Goal: Transaction & Acquisition: Purchase product/service

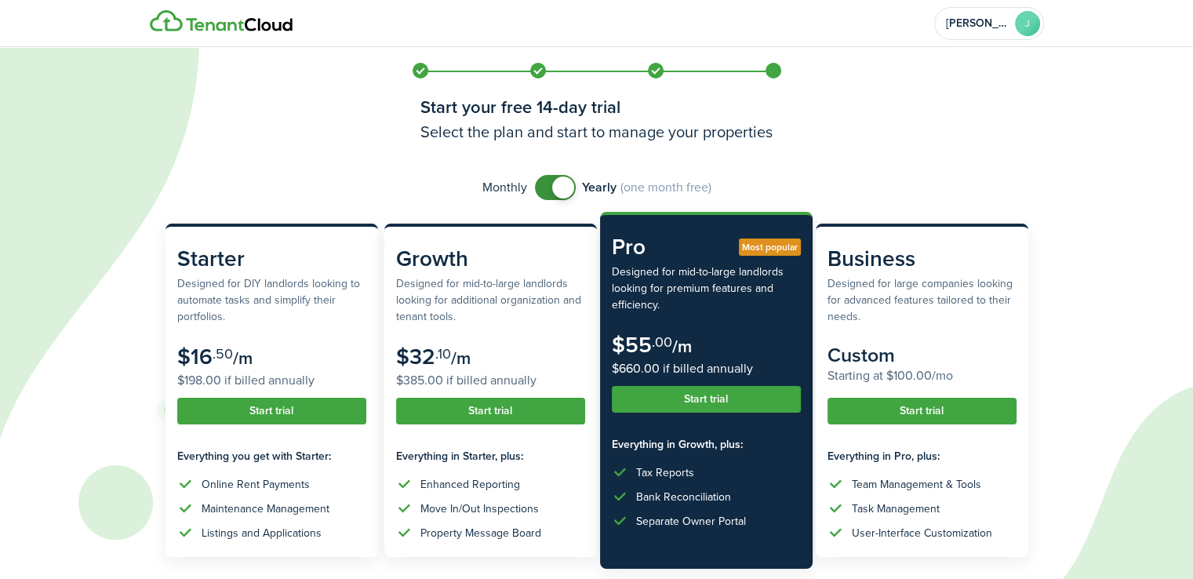
checkbox input "false"
click at [558, 190] on span at bounding box center [563, 187] width 22 height 22
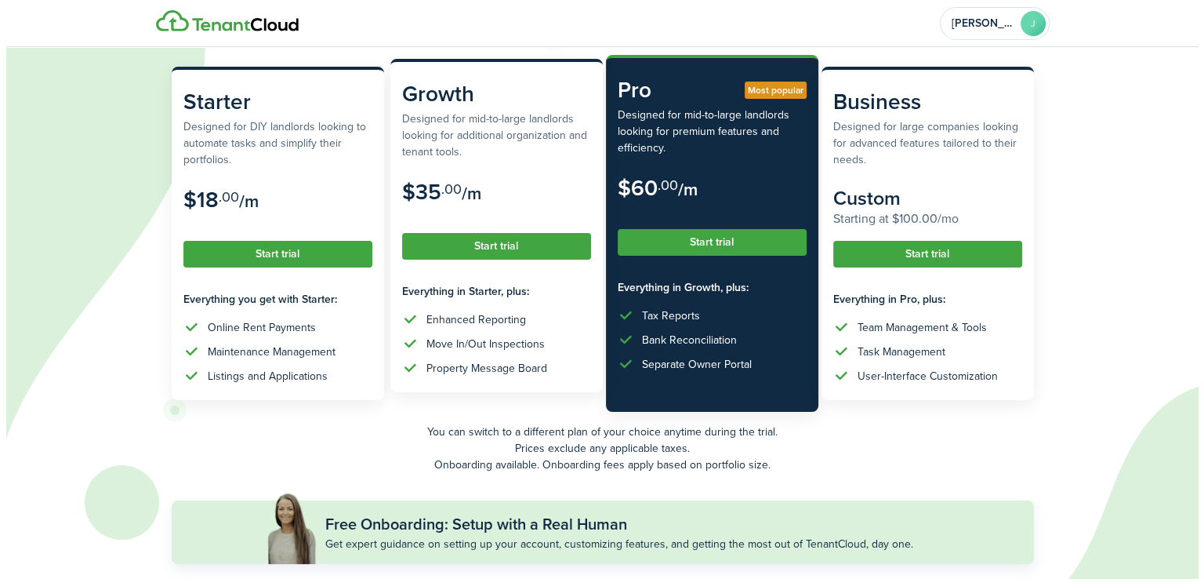
scroll to position [227, 0]
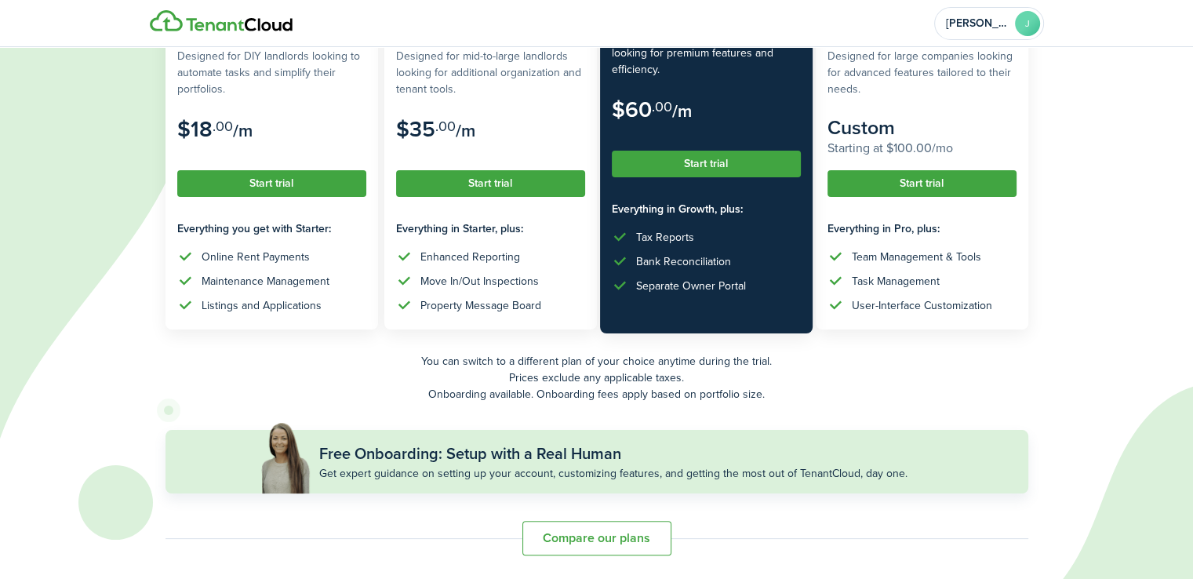
click at [657, 172] on button "Start trial" at bounding box center [706, 164] width 189 height 27
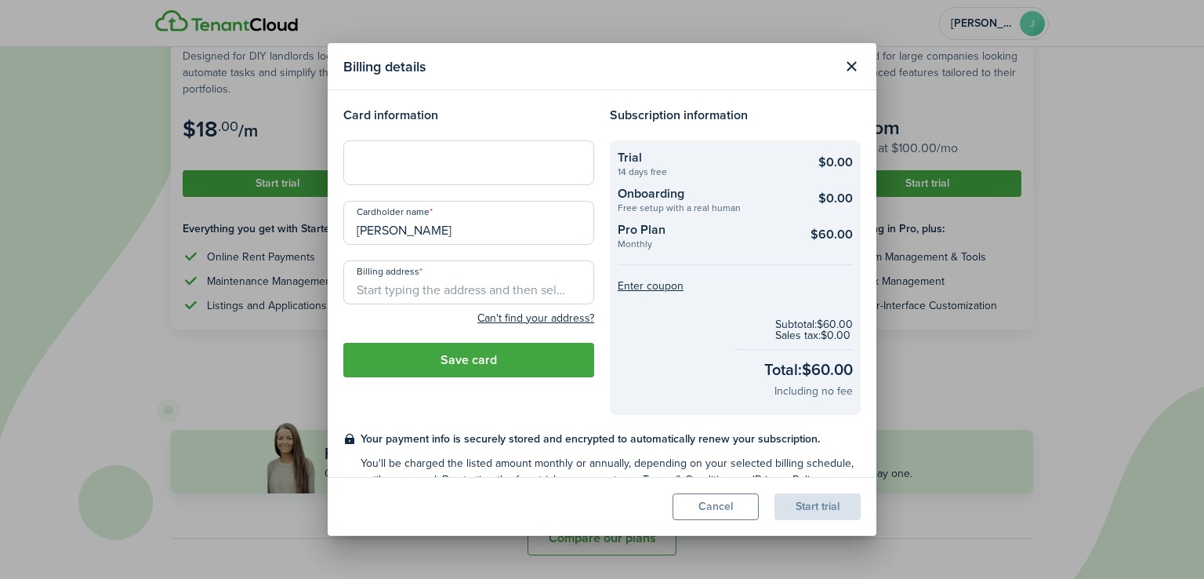
click at [386, 299] on input "Billing address" at bounding box center [468, 282] width 251 height 44
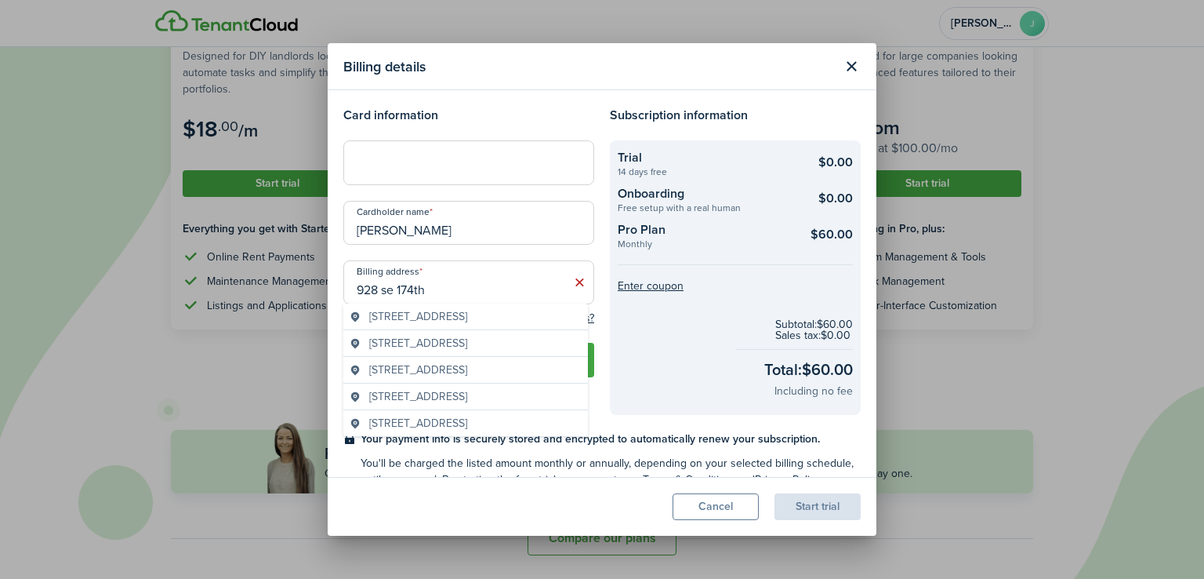
click at [446, 325] on span "[STREET_ADDRESS]" at bounding box center [418, 316] width 98 height 16
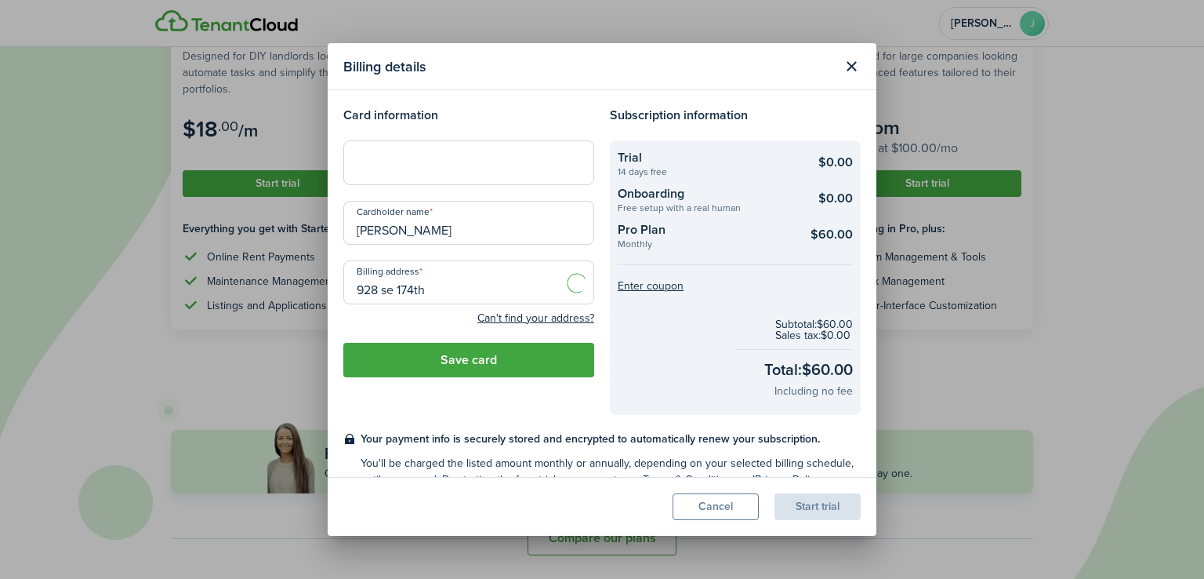
type input "[STREET_ADDRESS]"
click at [450, 361] on button "Save card" at bounding box center [468, 360] width 251 height 34
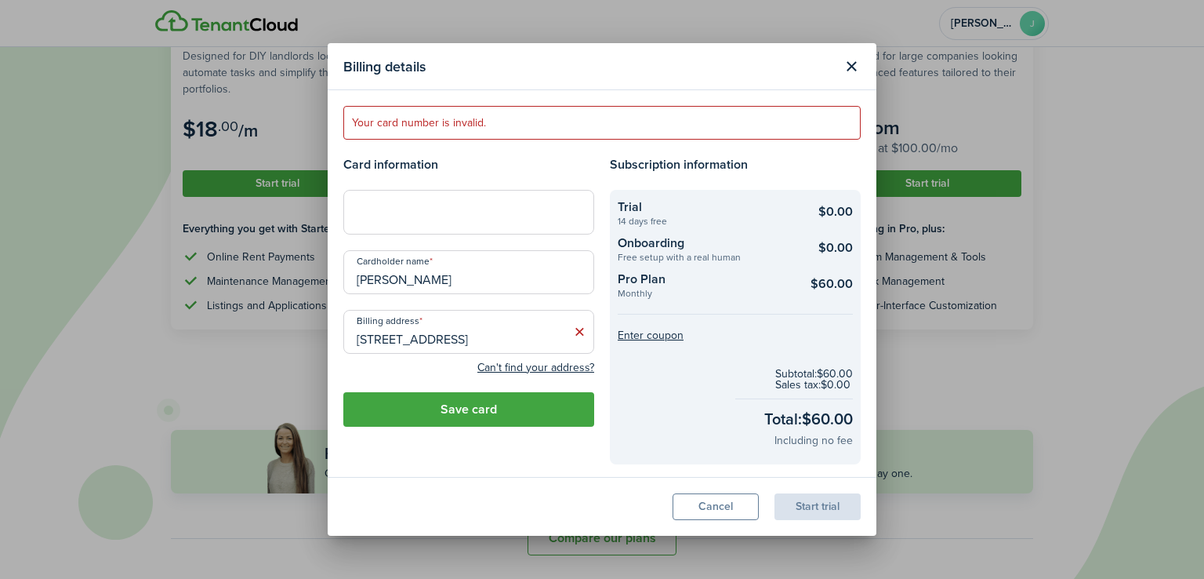
click at [515, 402] on button "Save card" at bounding box center [468, 409] width 251 height 34
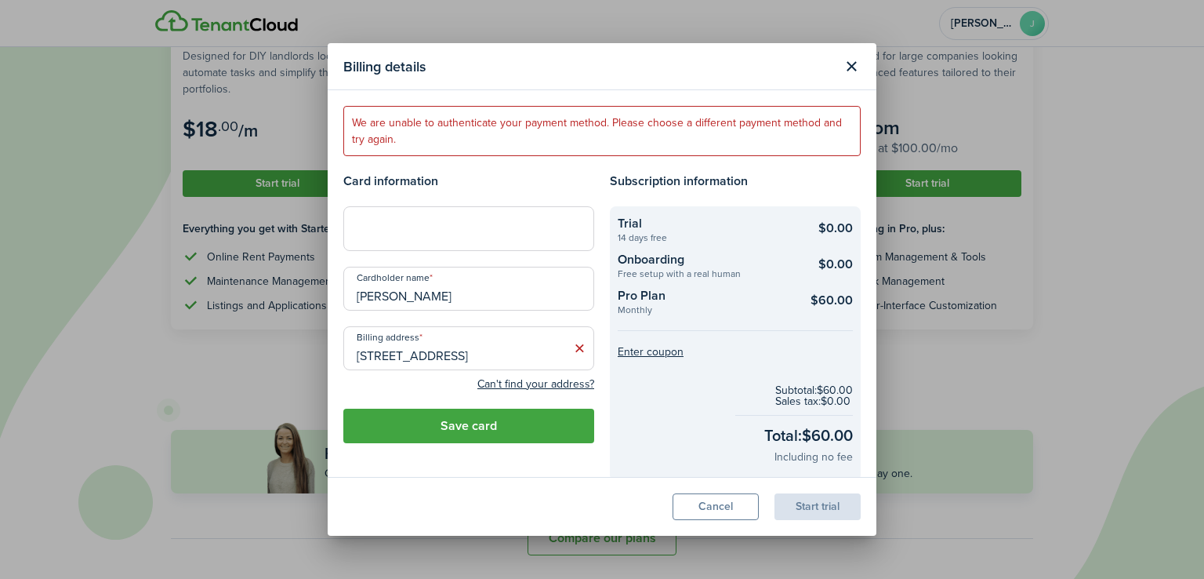
click at [423, 236] on div at bounding box center [468, 228] width 251 height 44
click at [485, 412] on button "Save card" at bounding box center [468, 425] width 251 height 34
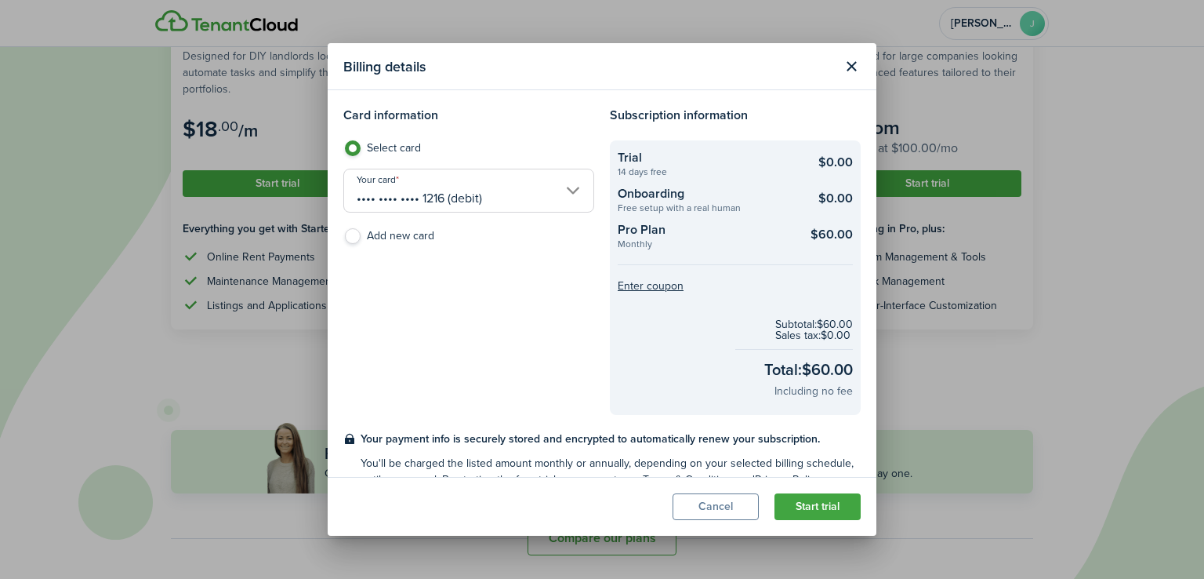
click at [822, 509] on button "Start trial" at bounding box center [818, 506] width 86 height 27
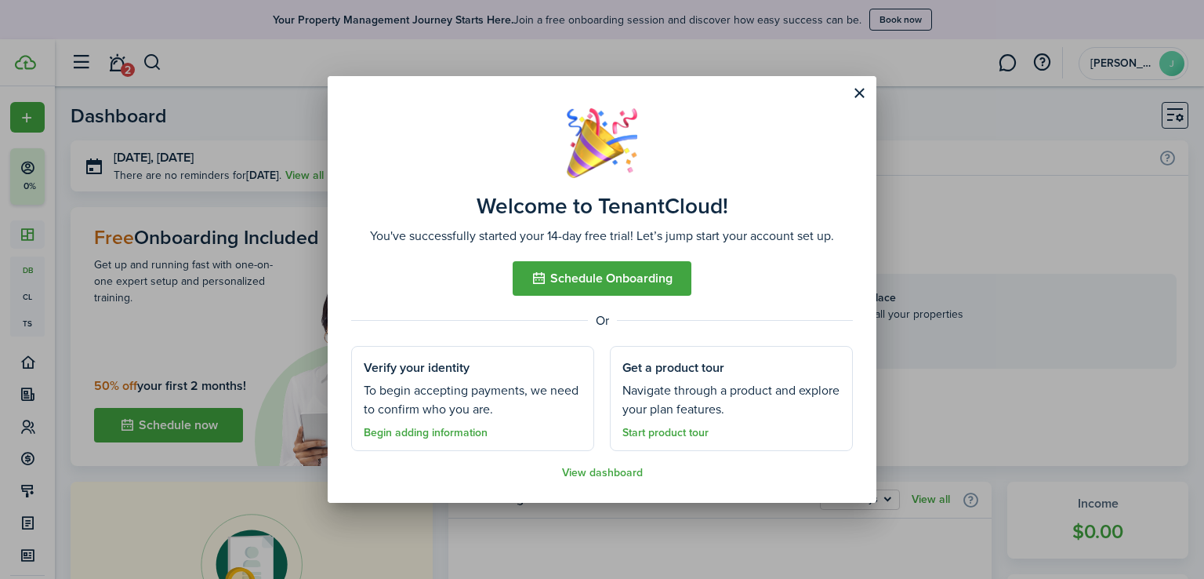
click at [423, 434] on link "Begin adding information" at bounding box center [426, 433] width 124 height 13
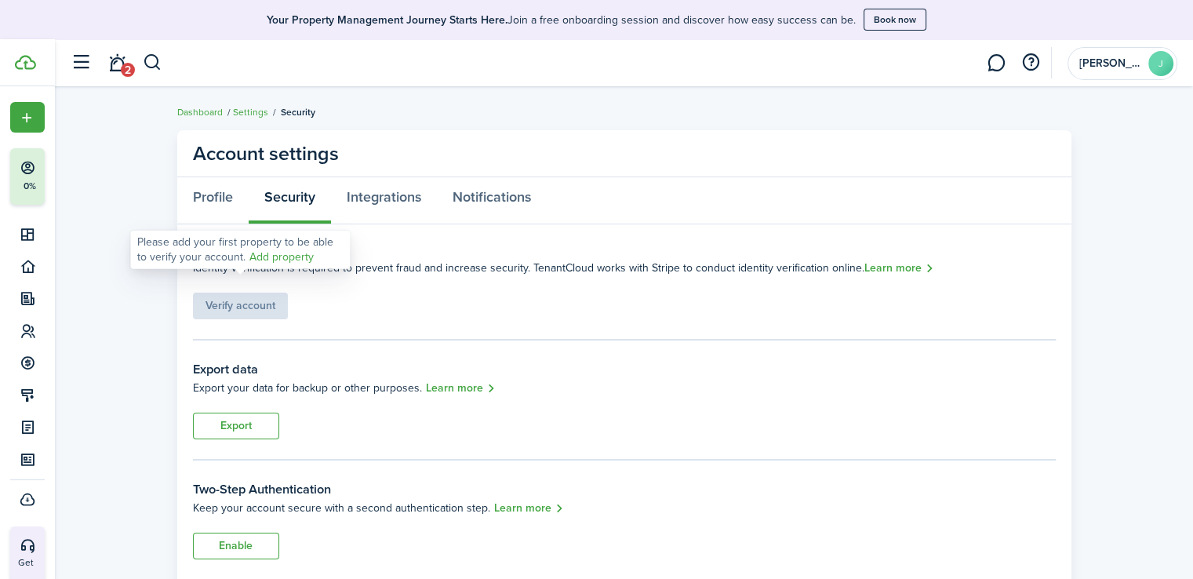
click at [267, 303] on div "Verify account" at bounding box center [240, 298] width 95 height 42
click at [205, 206] on link "Profile" at bounding box center [212, 200] width 71 height 47
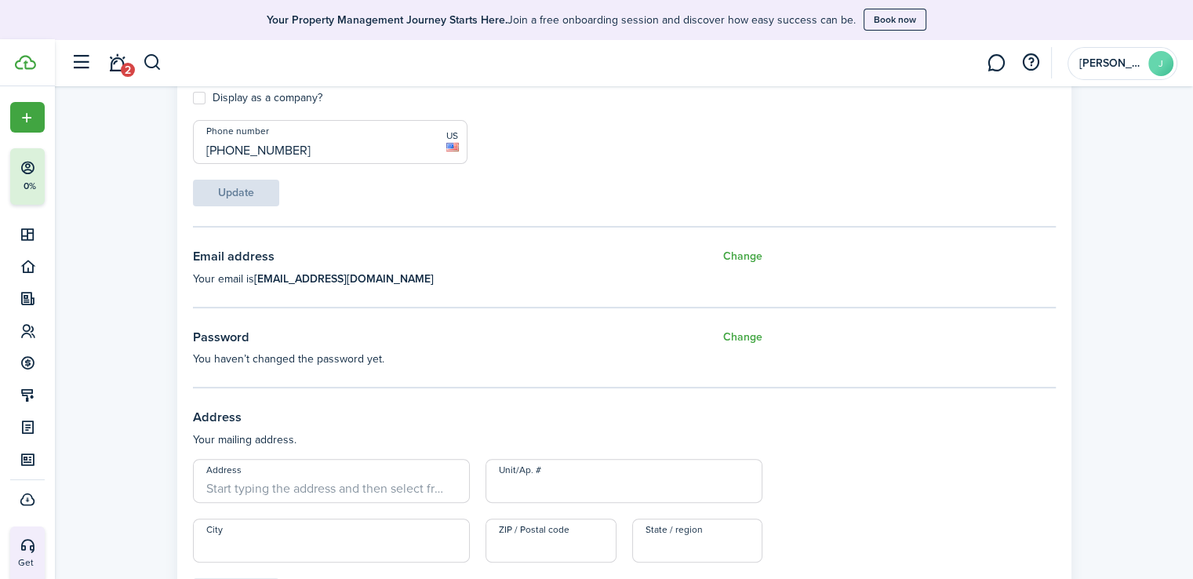
scroll to position [392, 0]
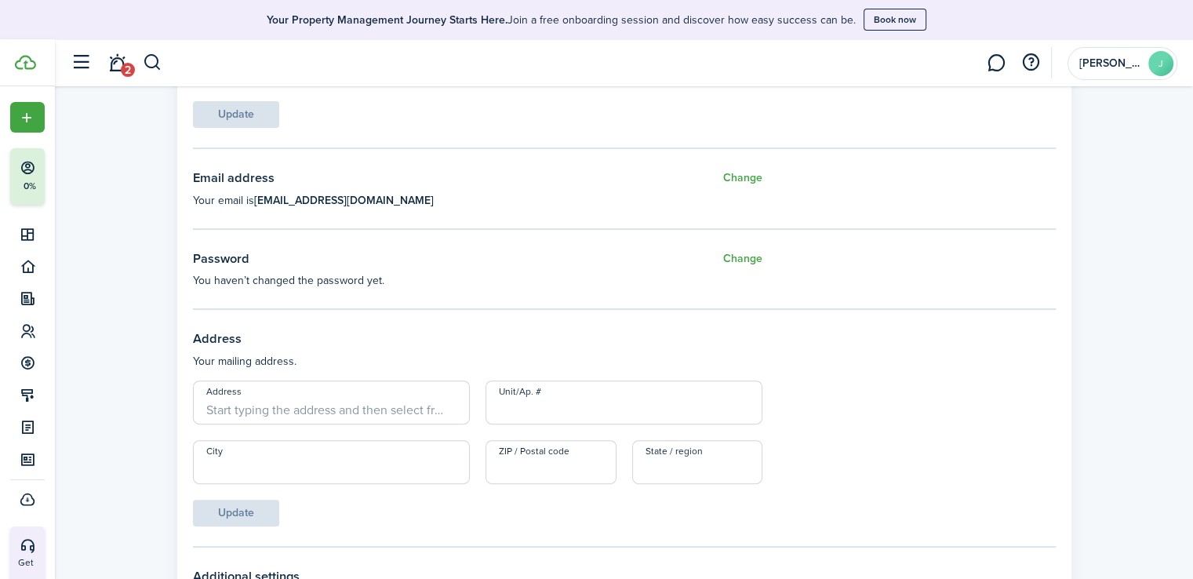
click at [253, 405] on input "Address" at bounding box center [331, 402] width 277 height 44
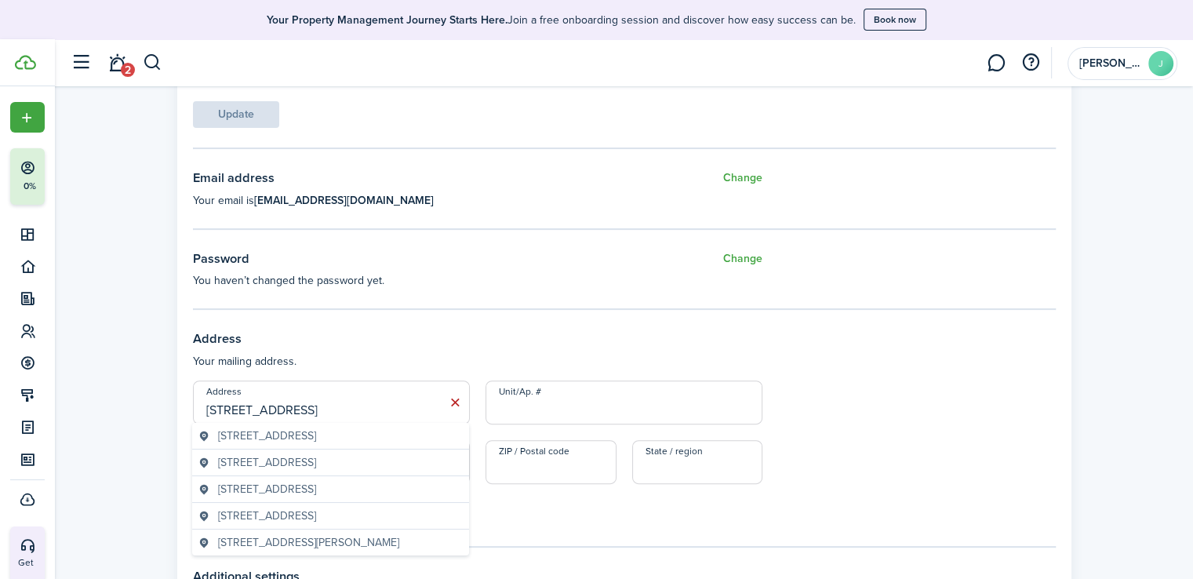
click at [276, 437] on span "[STREET_ADDRESS]" at bounding box center [267, 435] width 98 height 16
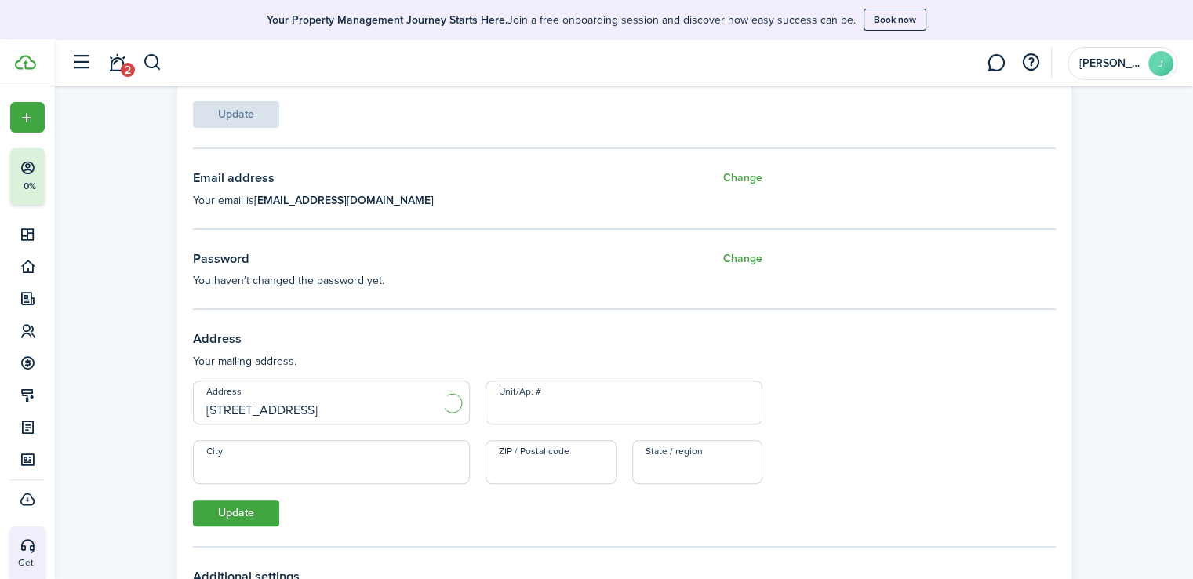
type input "[STREET_ADDRESS]"
type input "[GEOGRAPHIC_DATA]"
type input "97233"
type input "OR"
click at [250, 506] on button "Update" at bounding box center [236, 512] width 86 height 27
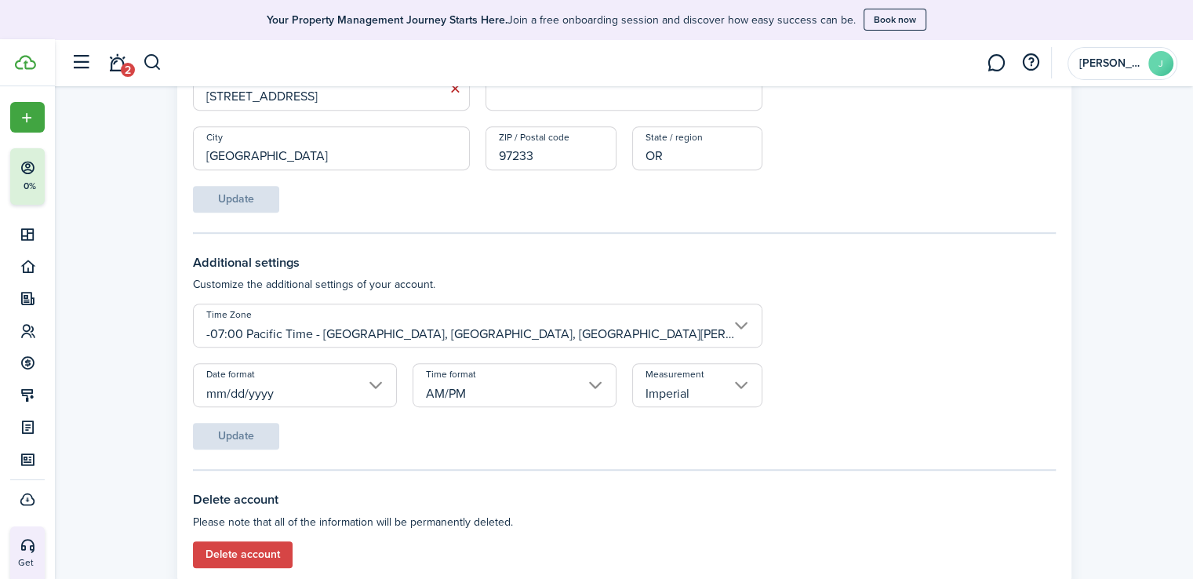
scroll to position [752, 0]
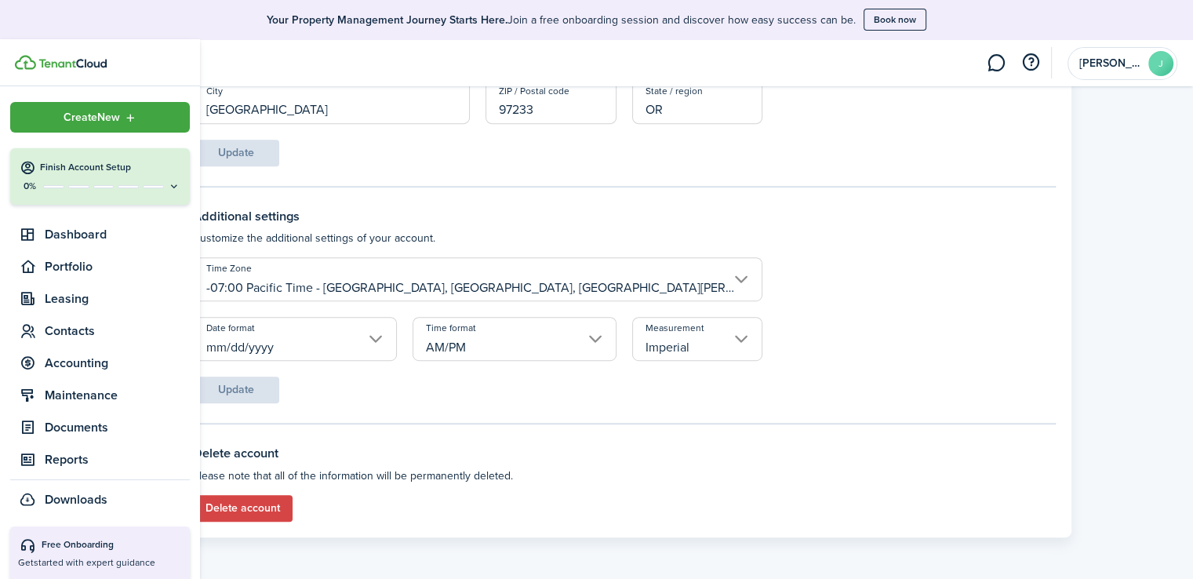
click at [66, 172] on h4 "Finish Account Setup" at bounding box center [110, 167] width 140 height 13
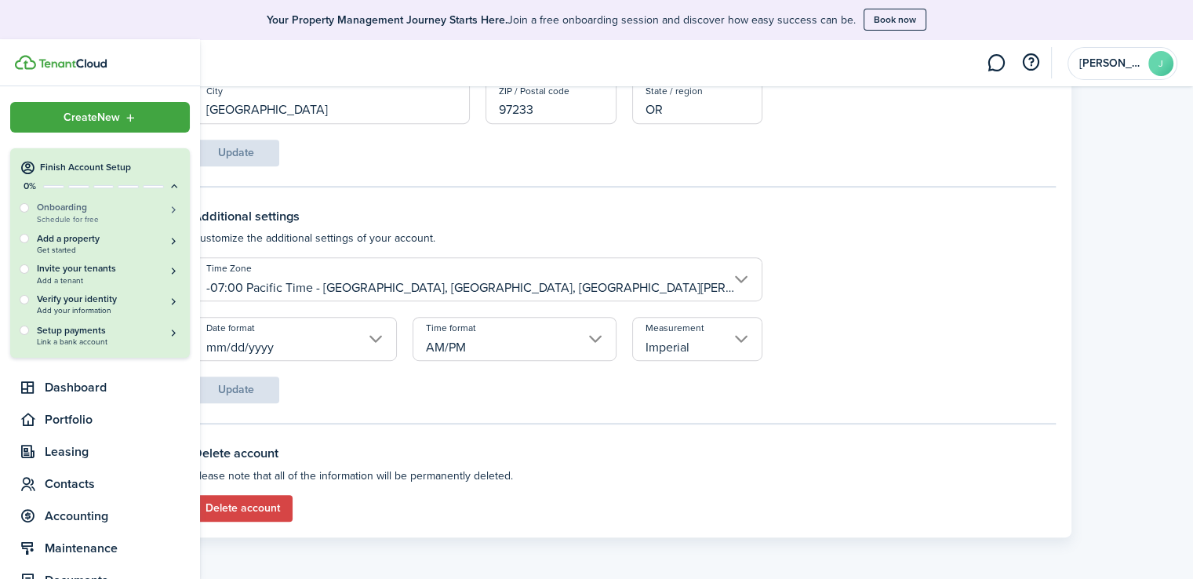
click at [60, 219] on span "Schedule for free" at bounding box center [108, 219] width 143 height 9
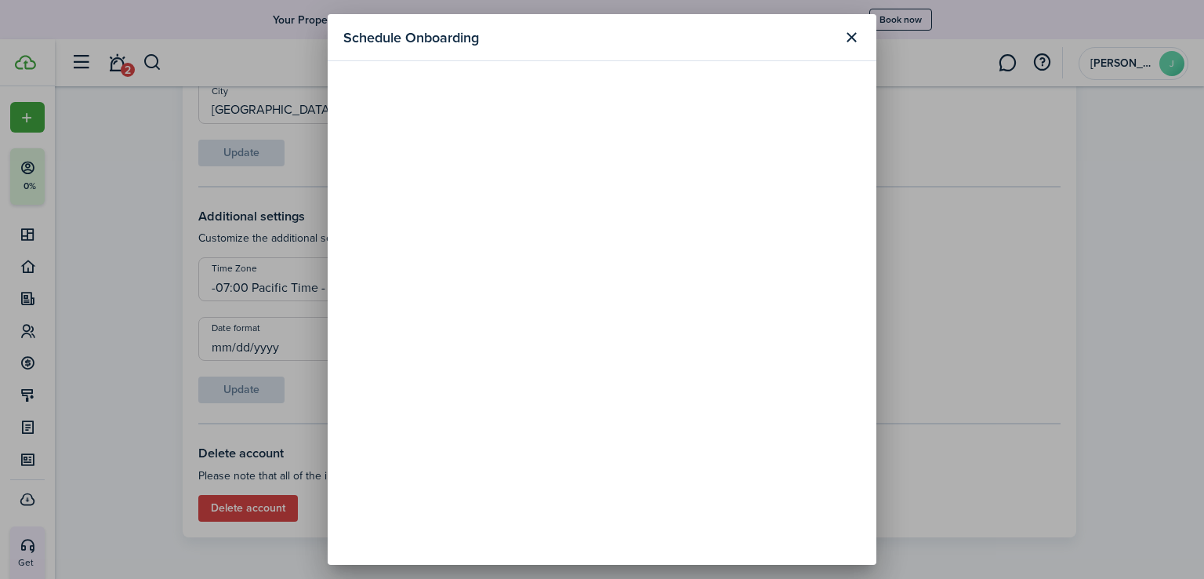
click at [856, 32] on button "Close modal" at bounding box center [851, 37] width 27 height 27
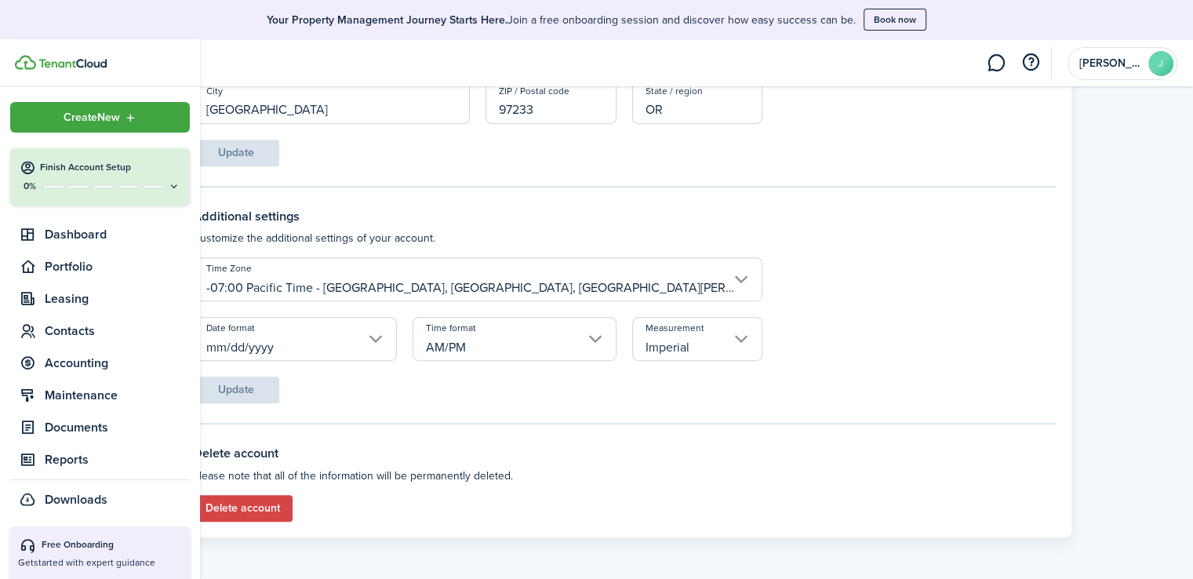
click at [100, 180] on div "0%" at bounding box center [100, 186] width 161 height 13
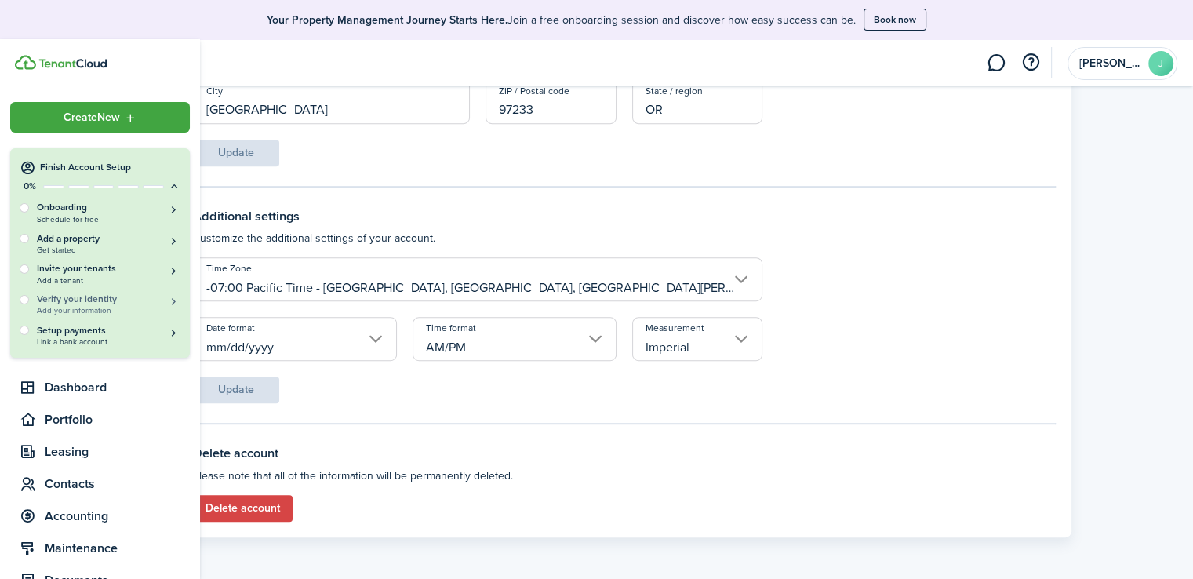
click at [96, 302] on h5 "Verify your identity" at bounding box center [108, 298] width 143 height 13
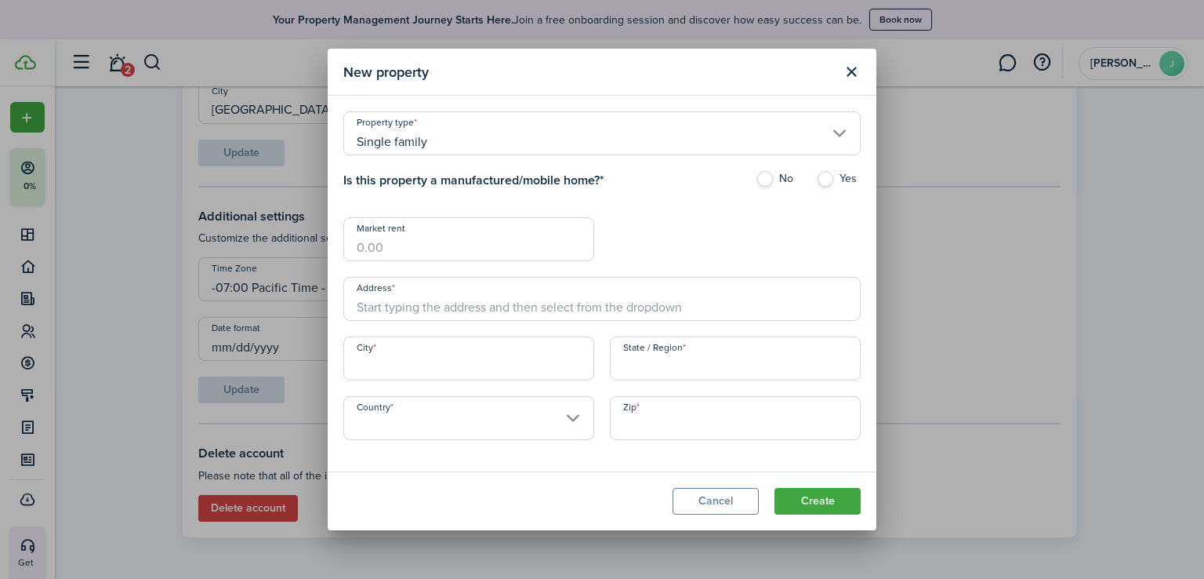
click at [750, 177] on h4 "Is this property a manufactured/mobile home? *" at bounding box center [549, 180] width 412 height 19
click at [759, 177] on label "No" at bounding box center [778, 183] width 45 height 24
radio input "true"
click at [395, 305] on input "Address" at bounding box center [601, 299] width 517 height 44
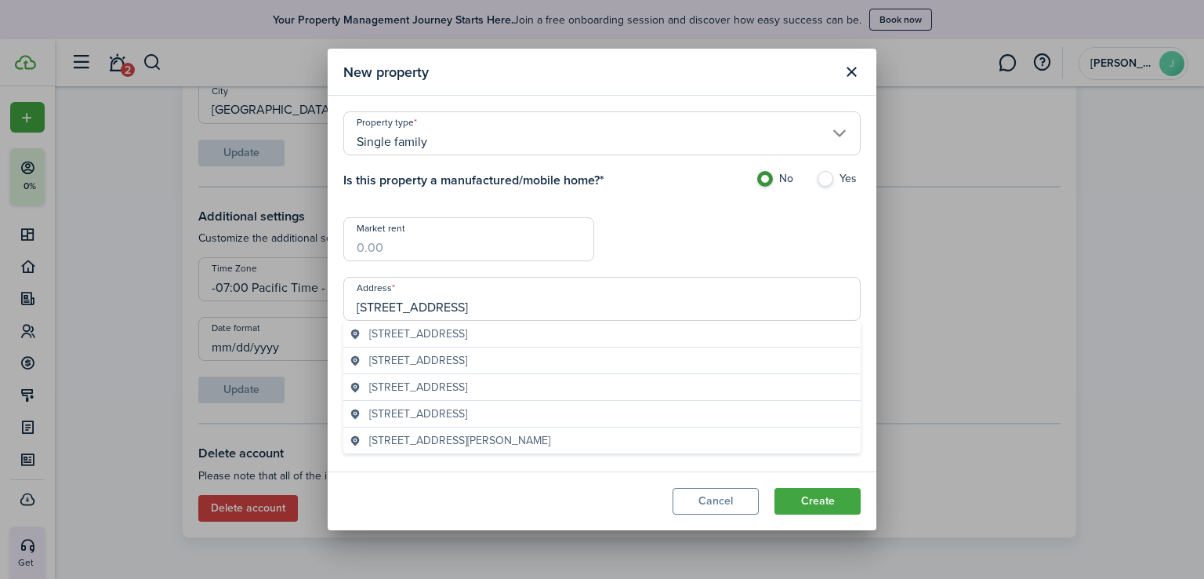
click at [390, 337] on span "[STREET_ADDRESS]" at bounding box center [418, 333] width 98 height 16
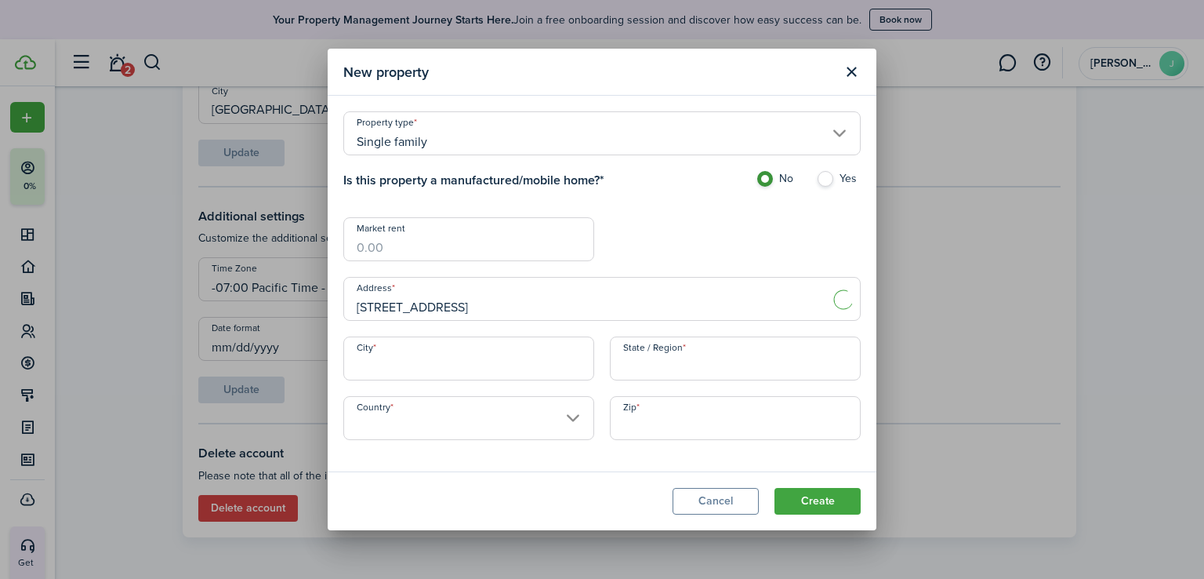
type input "[STREET_ADDRESS]"
type input "[GEOGRAPHIC_DATA]"
type input "OR"
type input "[GEOGRAPHIC_DATA]"
type input "97233"
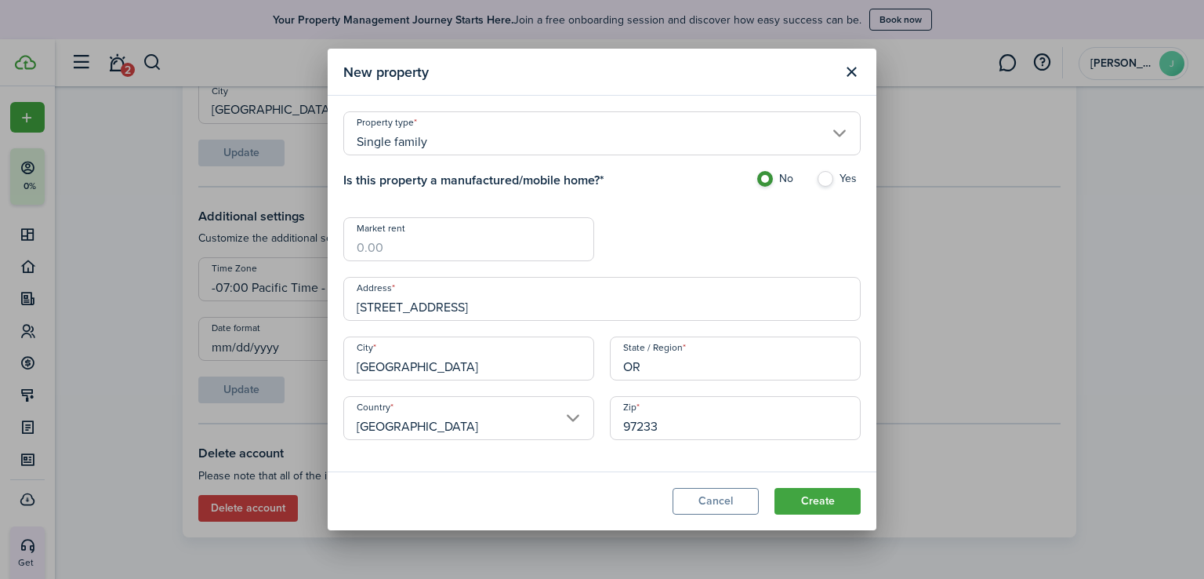
click at [822, 496] on button "Create" at bounding box center [818, 501] width 86 height 27
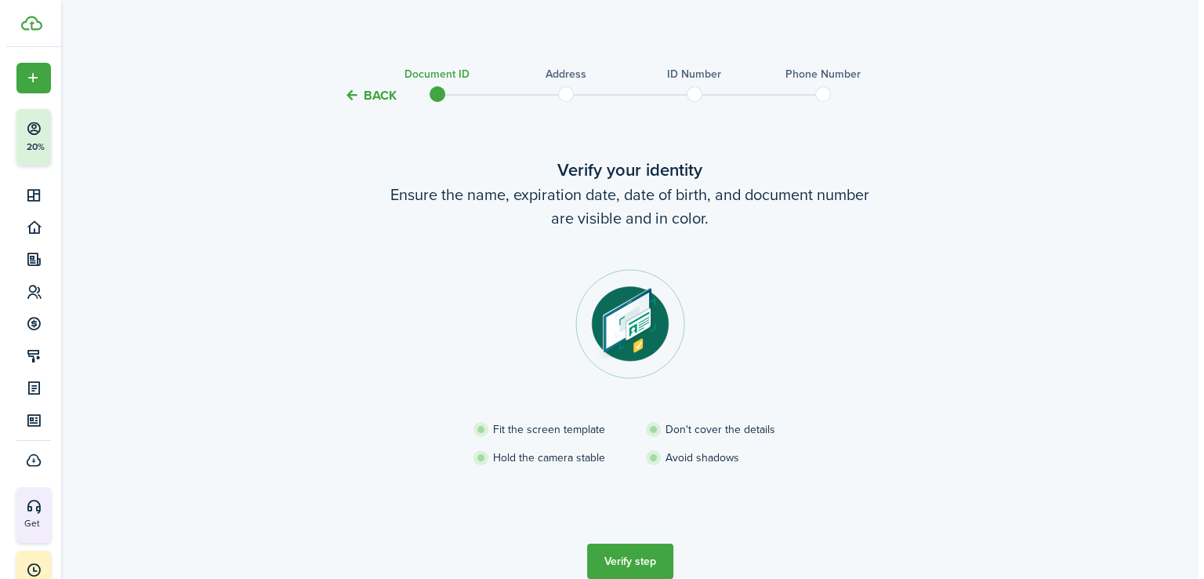
scroll to position [74, 0]
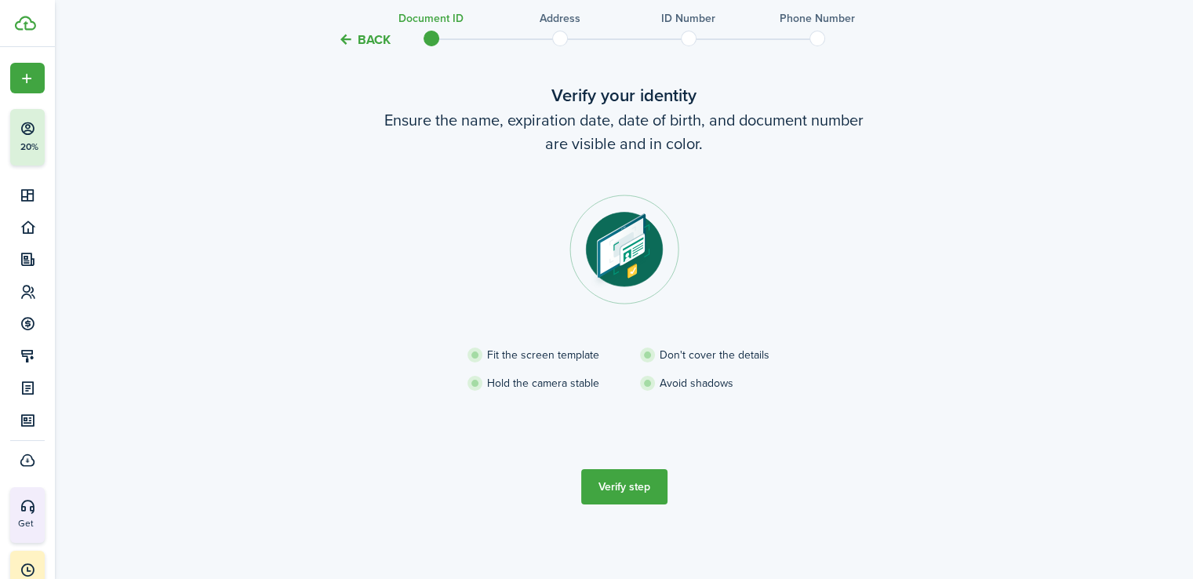
click at [619, 492] on button "Verify step" at bounding box center [624, 486] width 86 height 35
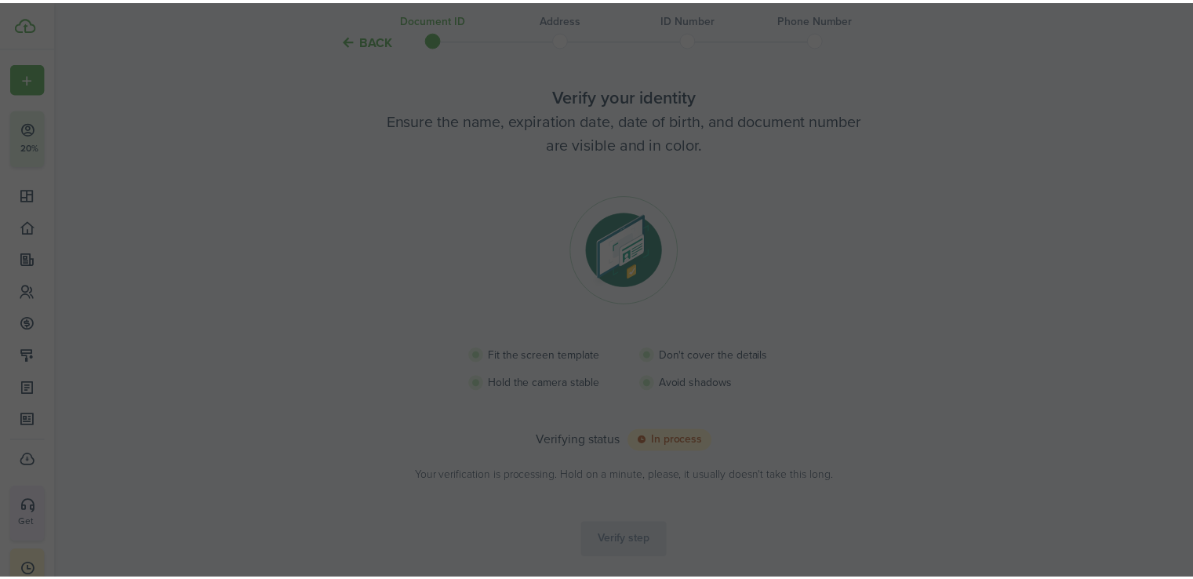
scroll to position [66, 0]
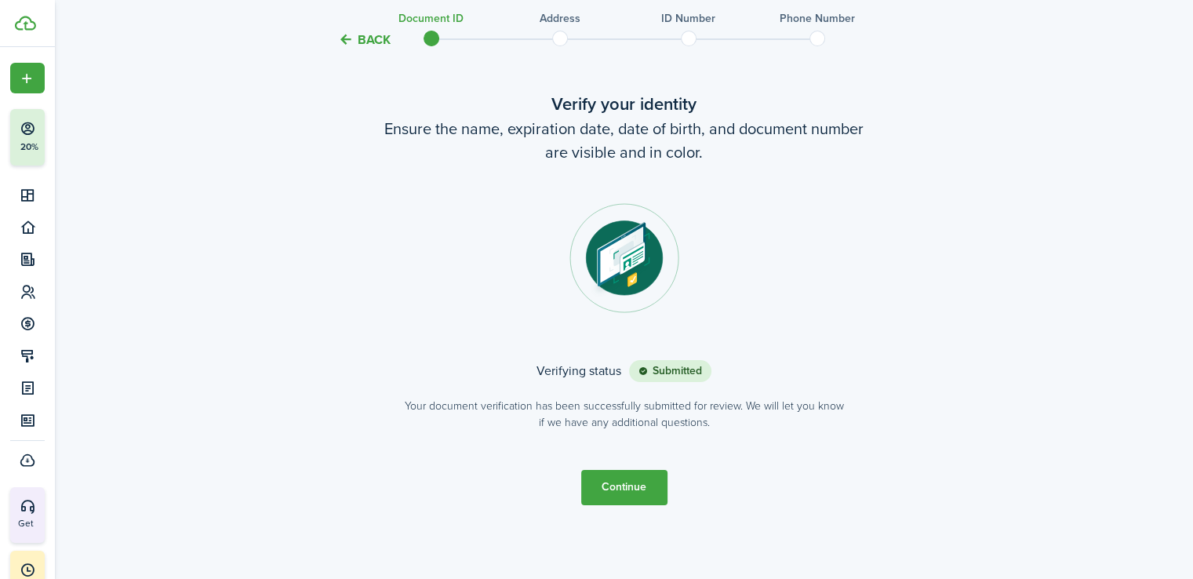
click at [595, 489] on button "Continue" at bounding box center [624, 487] width 86 height 35
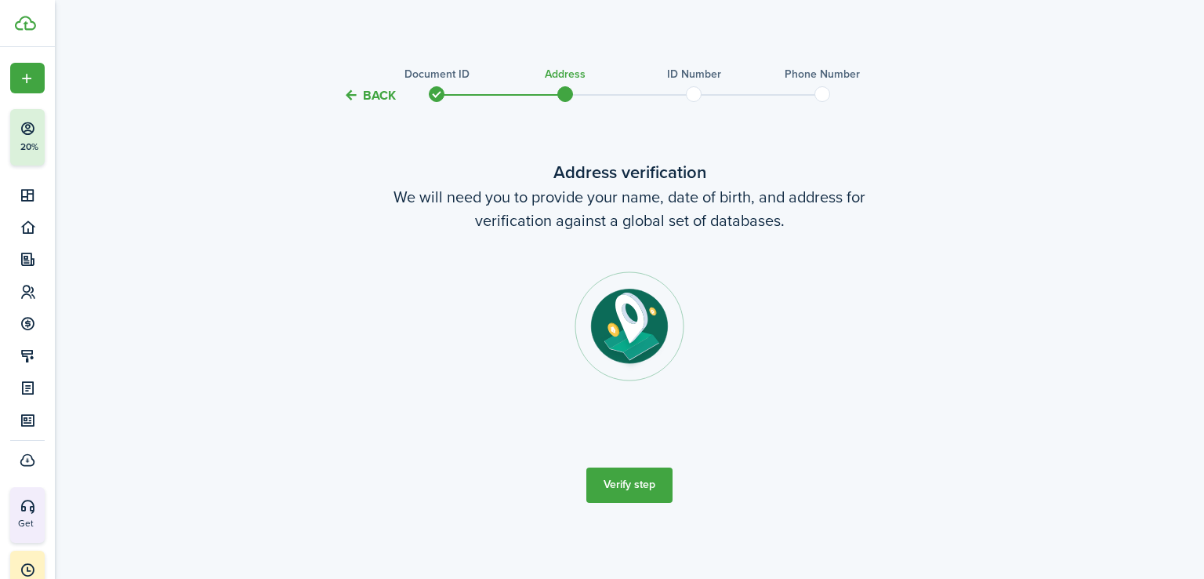
click at [640, 490] on button "Verify step" at bounding box center [629, 484] width 86 height 35
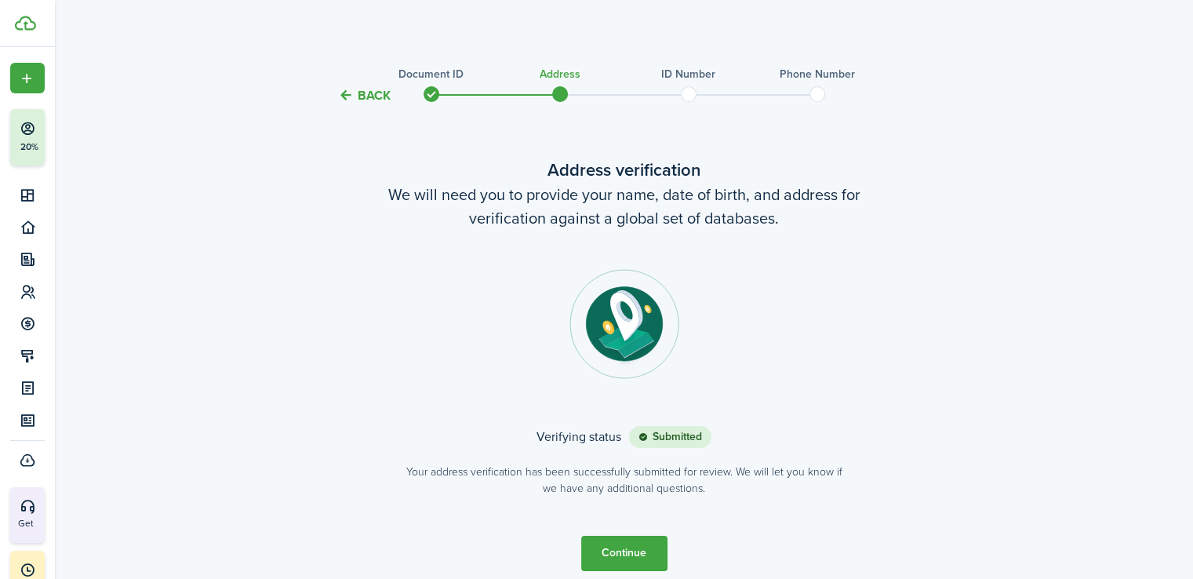
click at [640, 539] on button "Continue" at bounding box center [624, 552] width 86 height 35
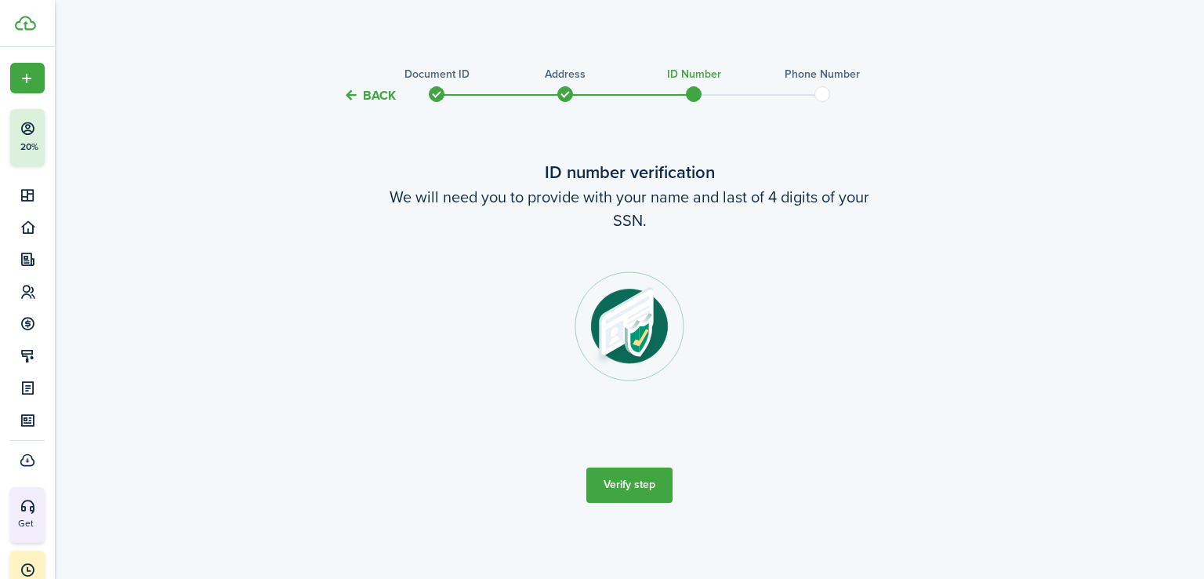
click at [643, 477] on button "Verify step" at bounding box center [629, 484] width 86 height 35
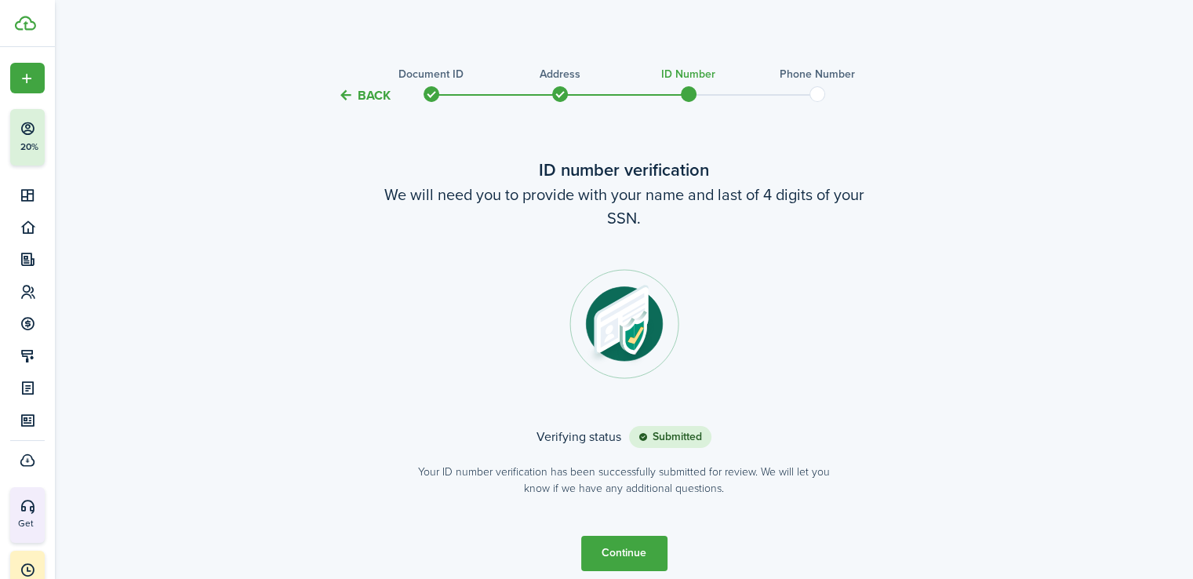
click at [615, 550] on button "Continue" at bounding box center [624, 552] width 86 height 35
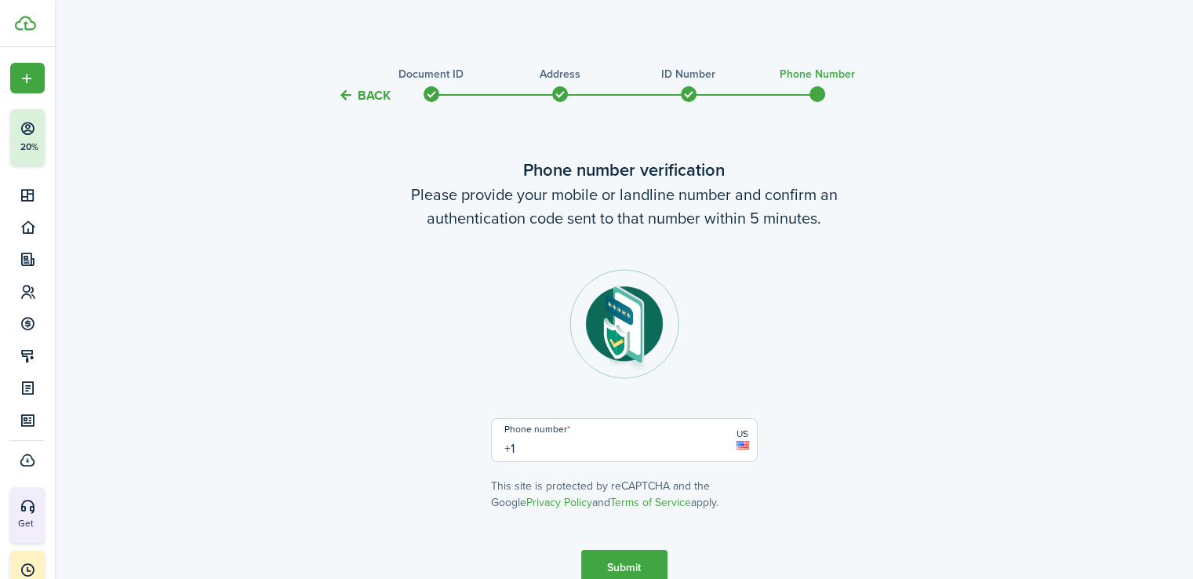
click at [519, 441] on input "+1" at bounding box center [624, 440] width 267 height 44
type input "[PHONE_NUMBER]"
click at [626, 557] on button "Submit" at bounding box center [624, 567] width 86 height 35
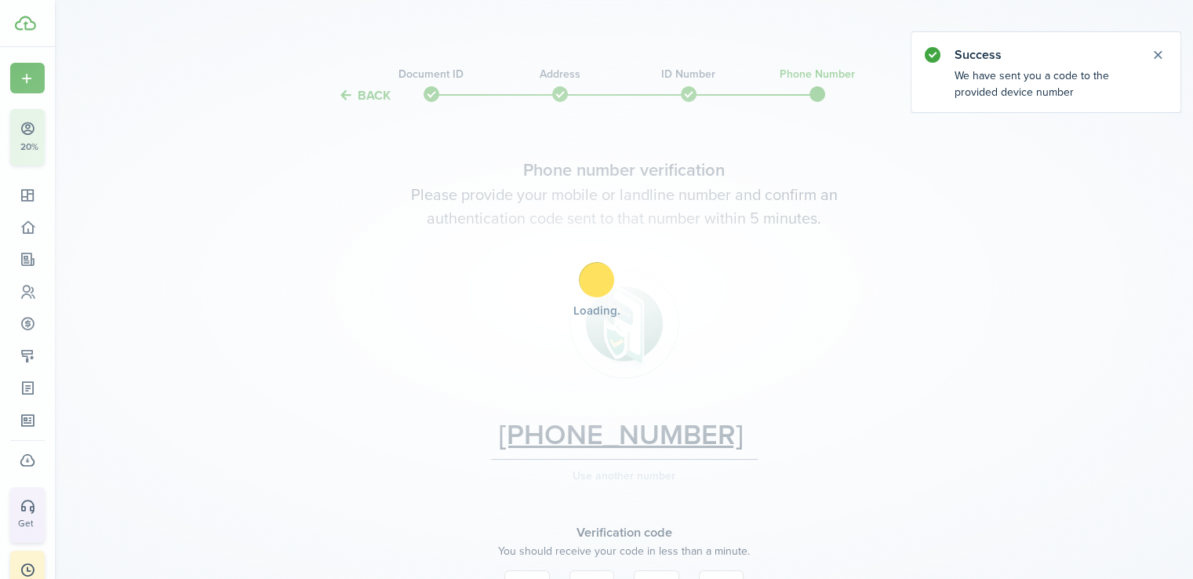
scroll to position [212, 0]
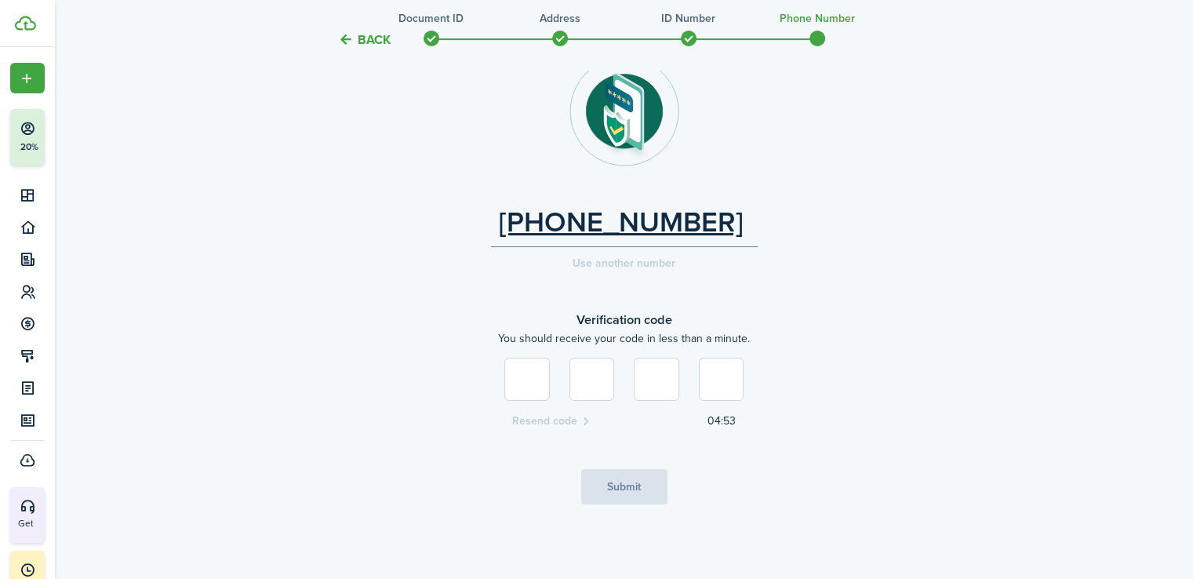
type input "6"
type input "8"
type input "6"
type input "1"
click at [605, 484] on button "Submit" at bounding box center [624, 486] width 86 height 35
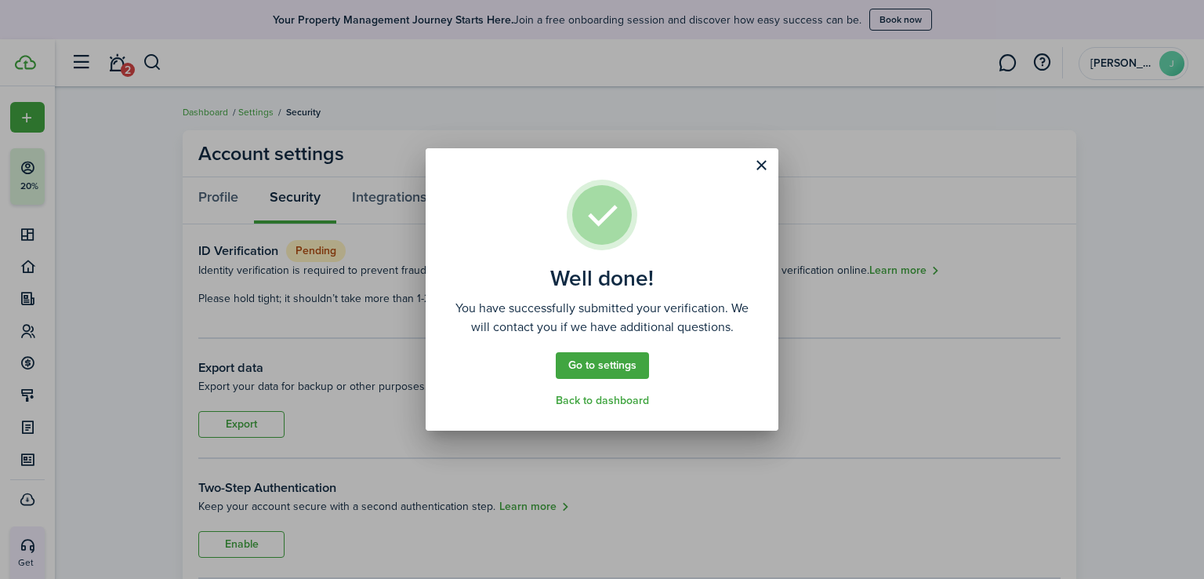
click at [607, 399] on link "Back to dashboard" at bounding box center [602, 400] width 93 height 13
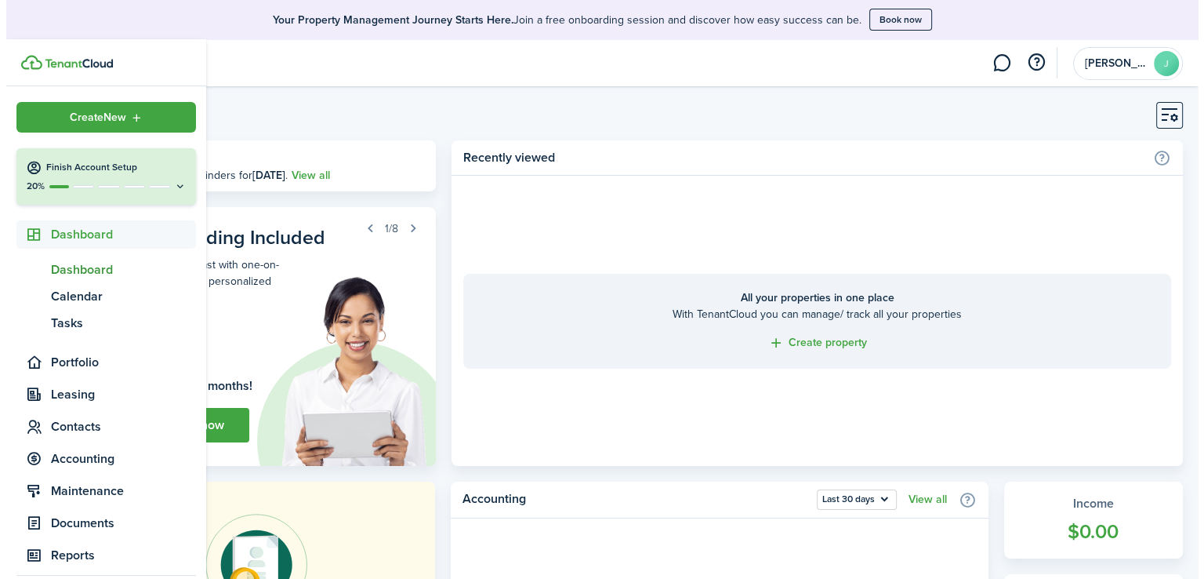
scroll to position [78, 0]
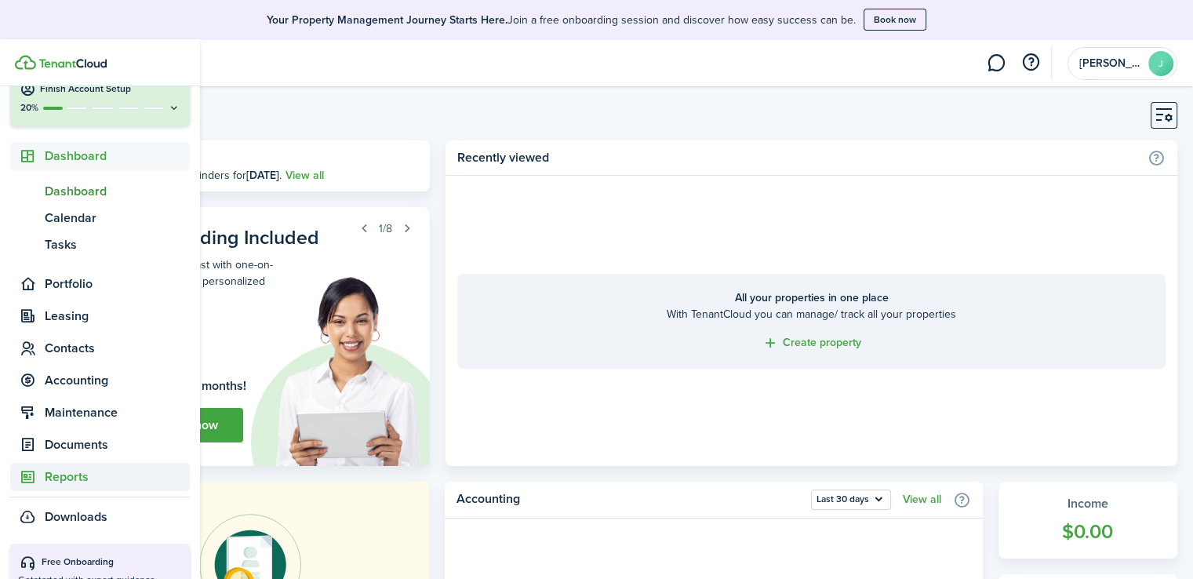
click at [58, 486] on span "Reports" at bounding box center [117, 476] width 145 height 19
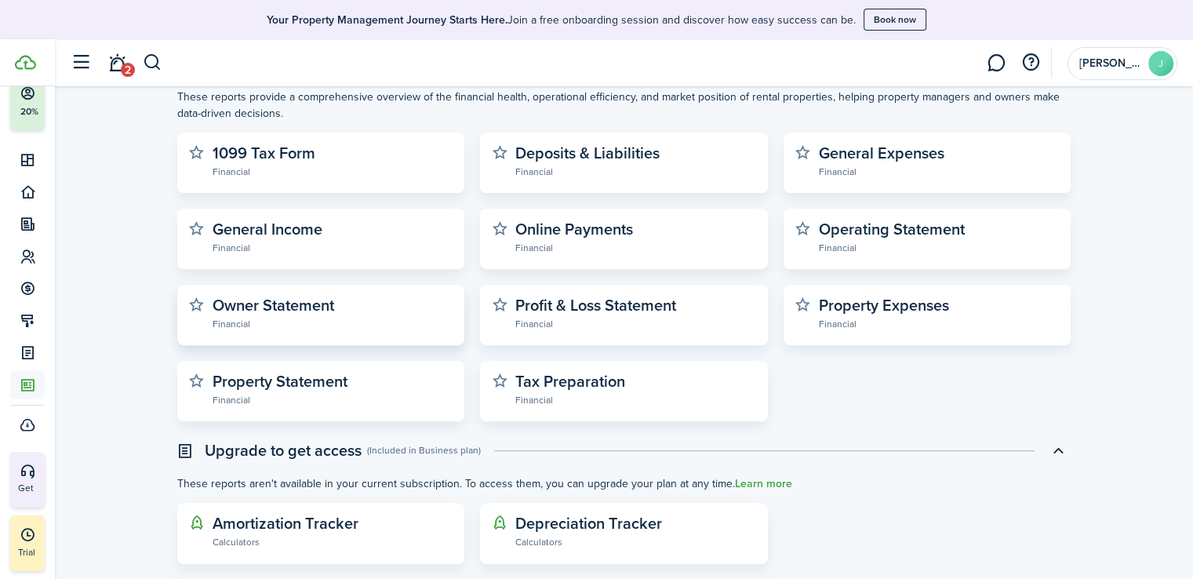
scroll to position [577, 0]
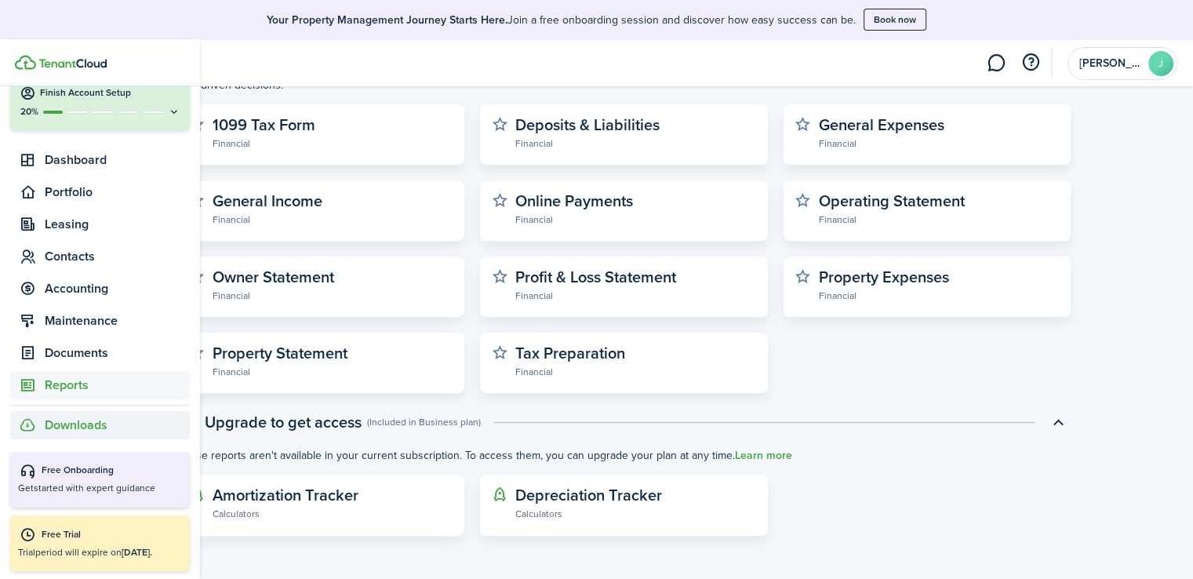
click at [64, 430] on span "Downloads" at bounding box center [76, 425] width 63 height 19
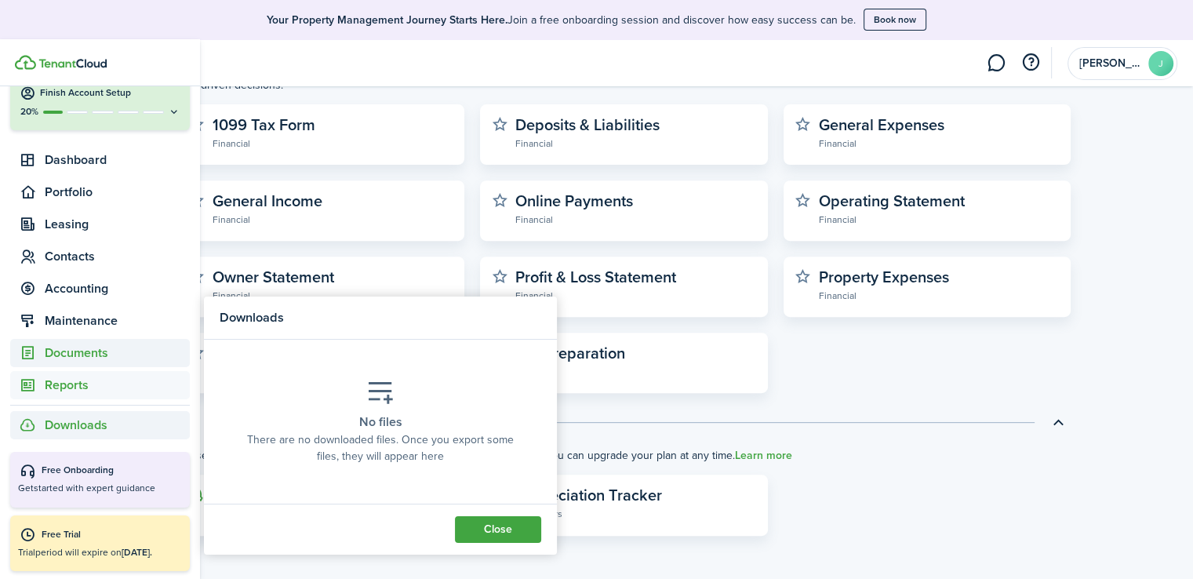
click at [83, 347] on span "Documents" at bounding box center [117, 352] width 145 height 19
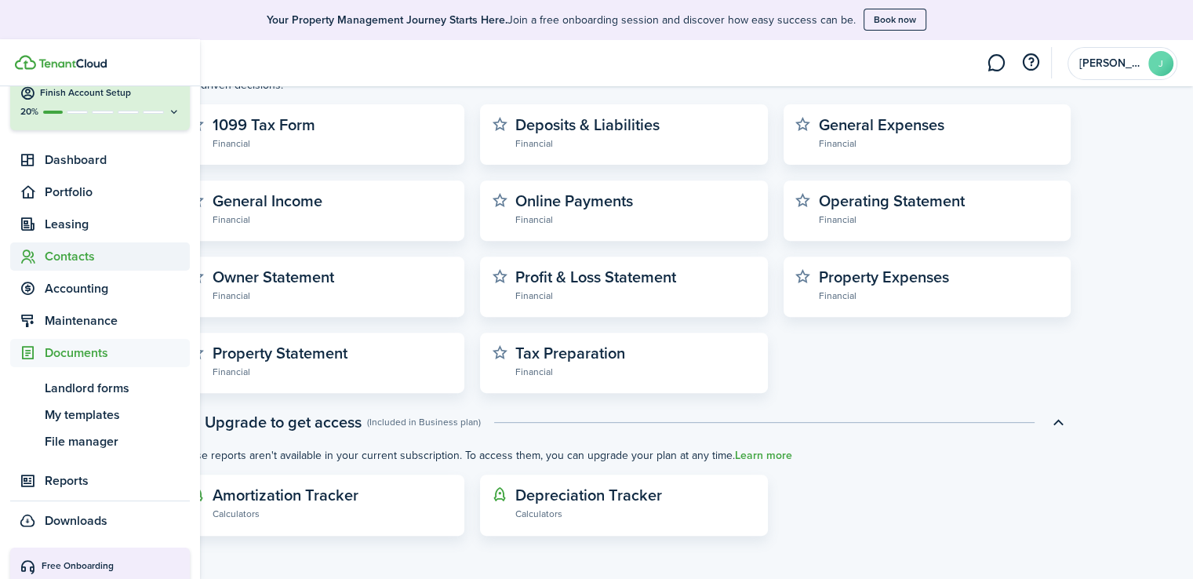
click at [69, 245] on span "Contacts" at bounding box center [100, 256] width 180 height 28
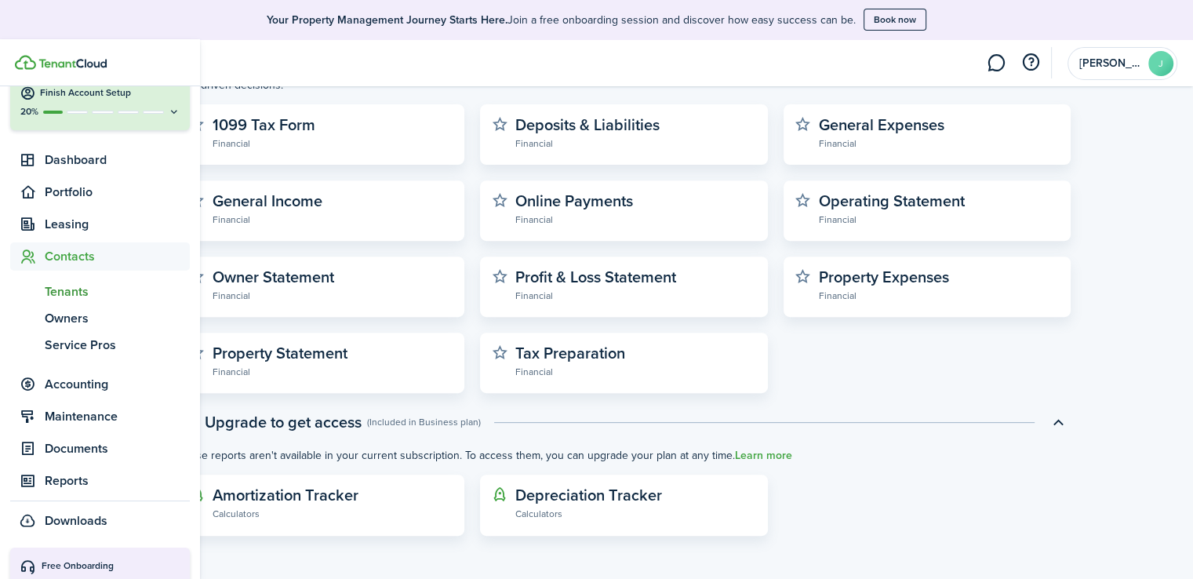
click at [67, 296] on span "Tenants" at bounding box center [117, 291] width 145 height 19
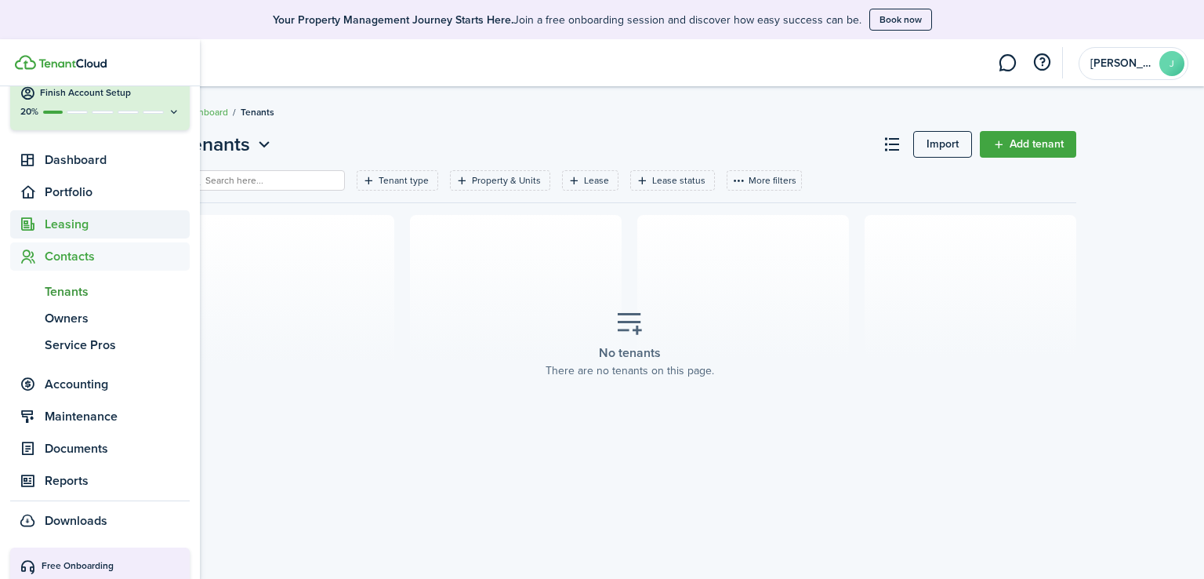
click at [68, 223] on span "Leasing" at bounding box center [117, 224] width 145 height 19
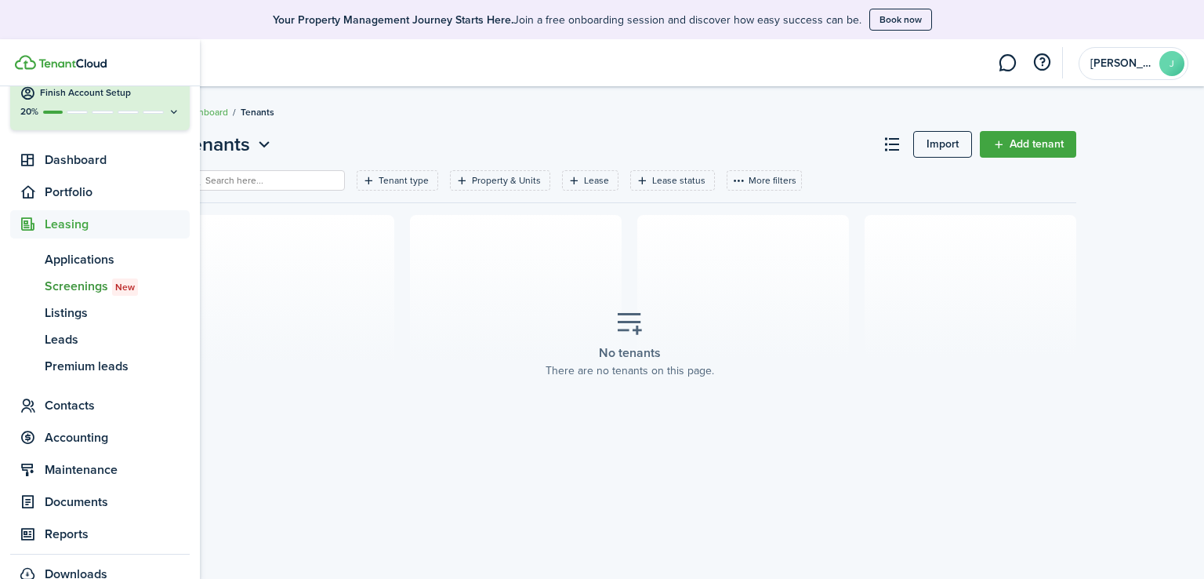
click at [91, 283] on span "Screenings New" at bounding box center [117, 286] width 145 height 19
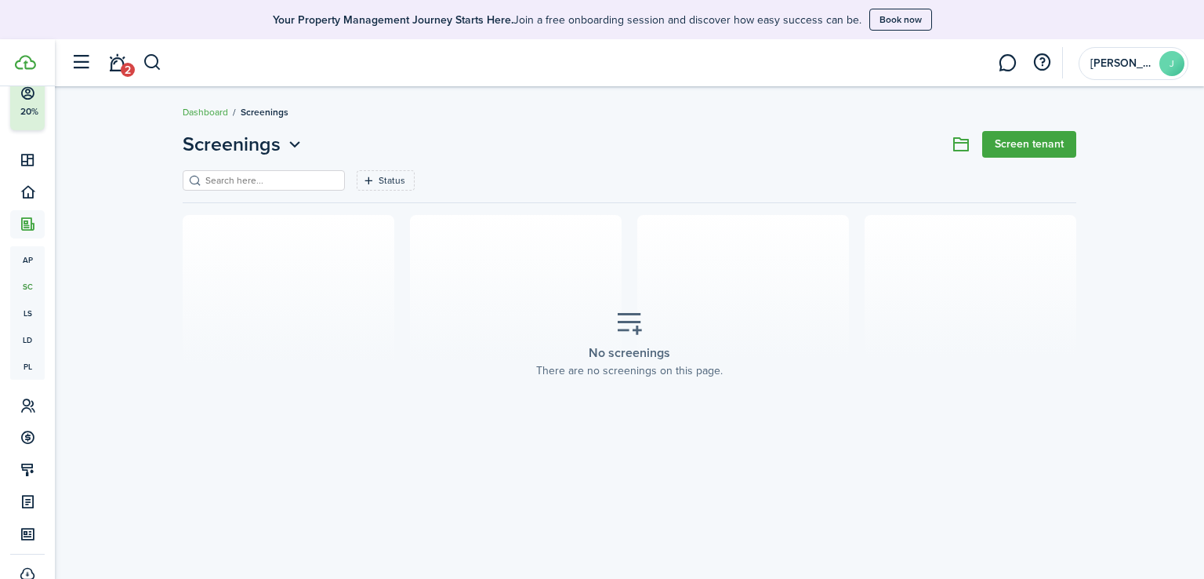
click at [1017, 121] on breadcrumb "Dashboard Screenings" at bounding box center [630, 104] width 894 height 36
click at [1015, 146] on link "Screen tenant" at bounding box center [1029, 144] width 94 height 27
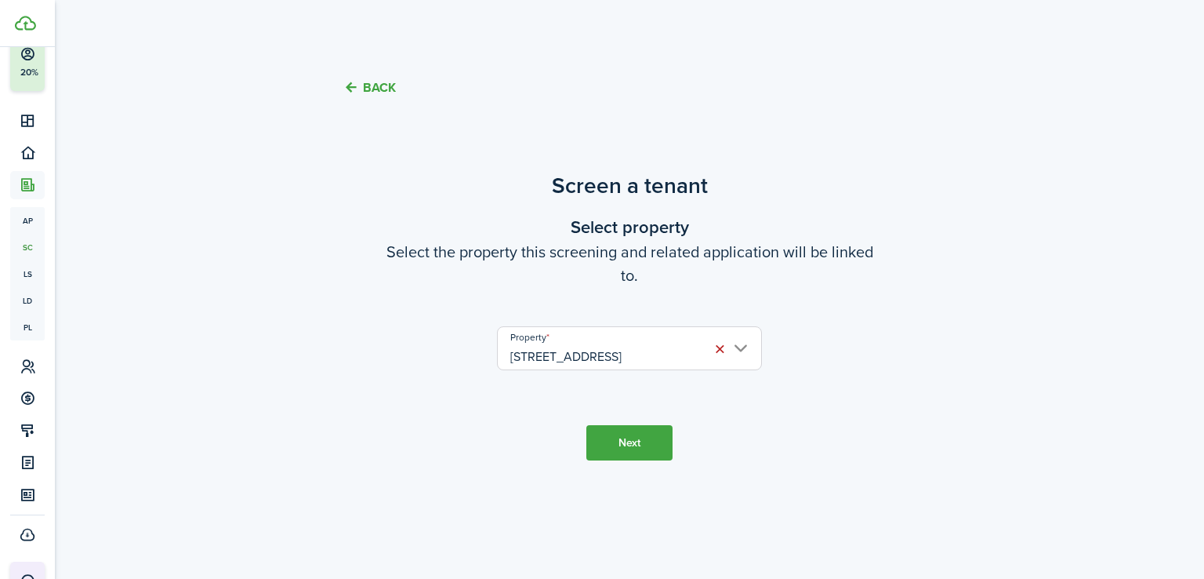
click at [627, 441] on button "Next" at bounding box center [629, 442] width 86 height 35
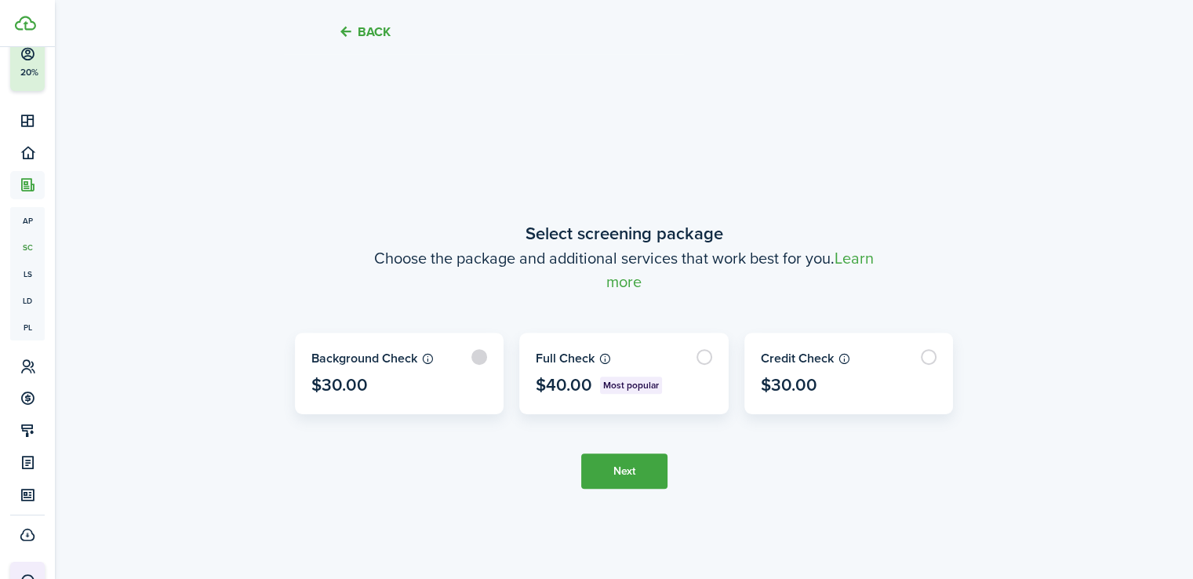
scroll to position [458, 0]
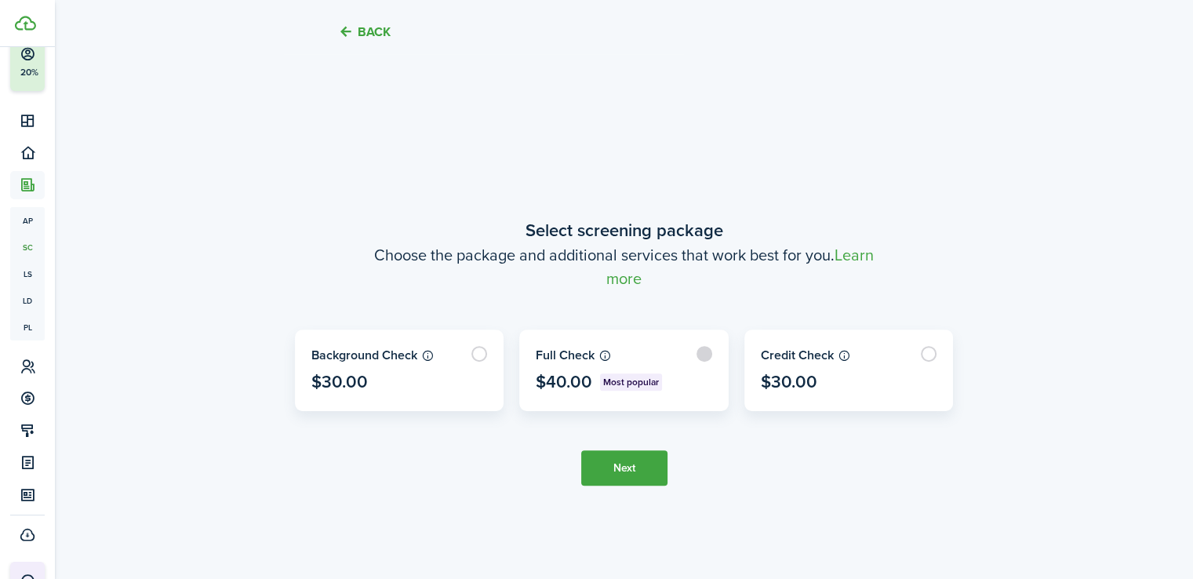
click at [705, 358] on label at bounding box center [624, 370] width 208 height 80
radio input "true"
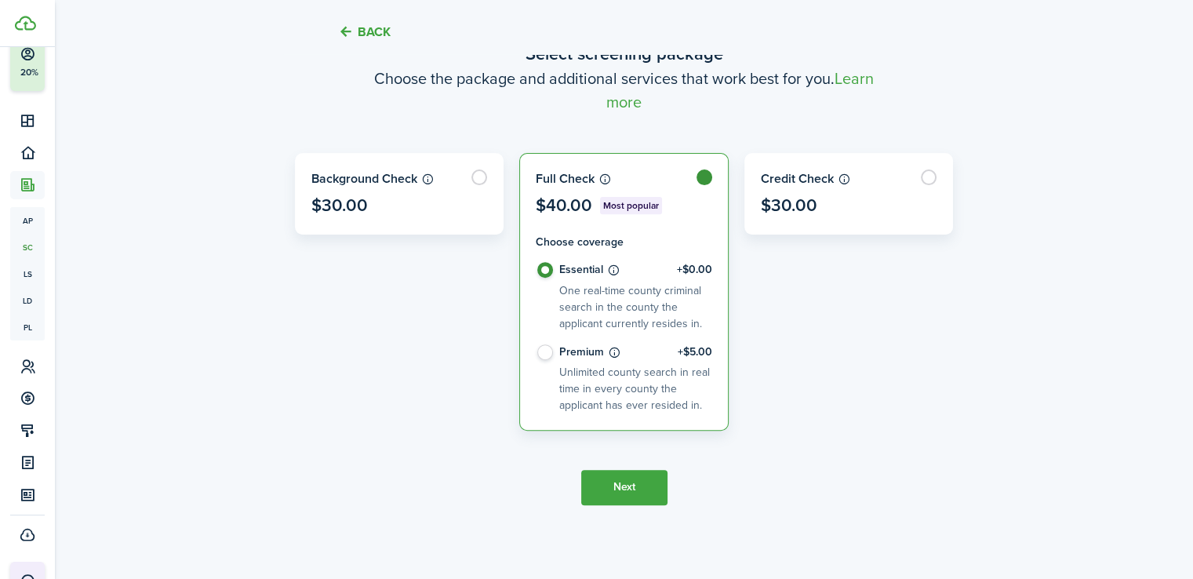
click at [644, 483] on button "Next" at bounding box center [624, 487] width 86 height 35
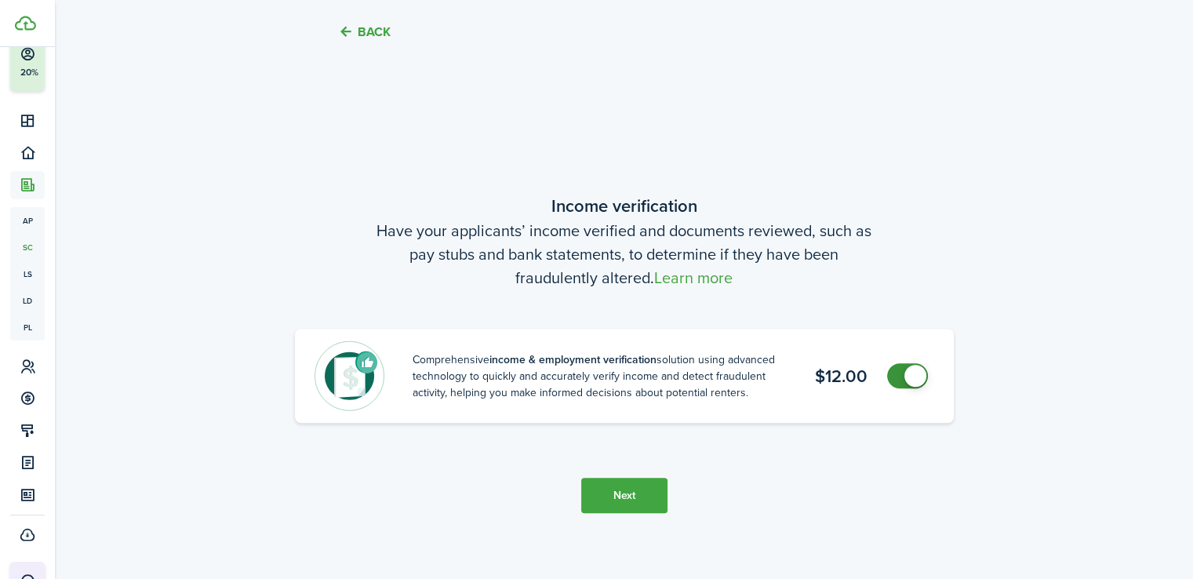
scroll to position [1036, 0]
checkbox input "false"
click at [917, 376] on span at bounding box center [915, 375] width 22 height 22
click at [644, 489] on button "Next" at bounding box center [624, 494] width 86 height 35
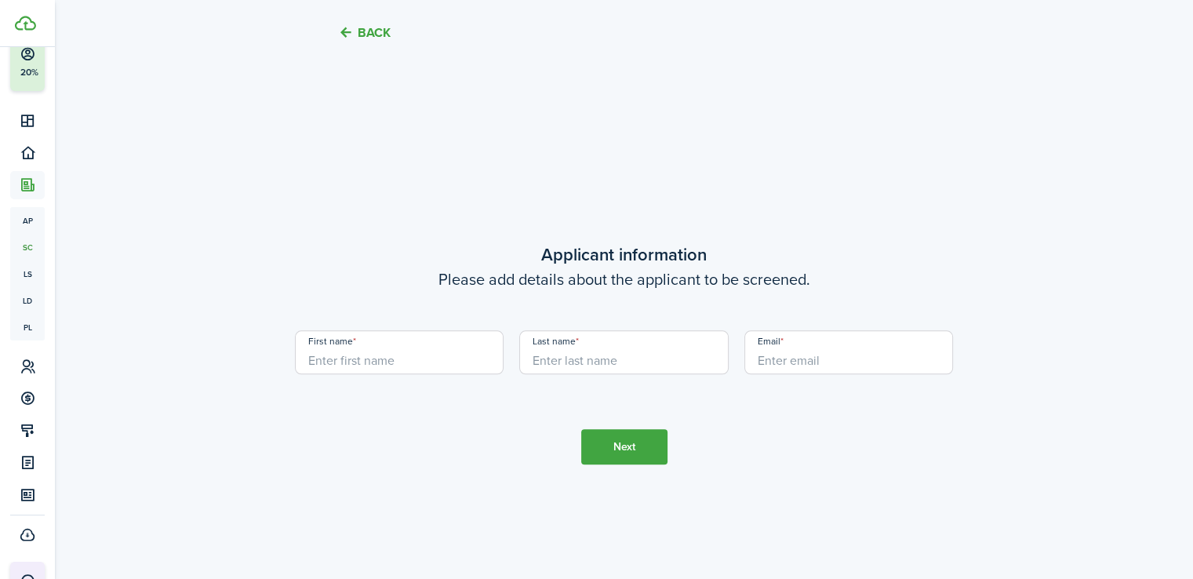
scroll to position [1614, 0]
click at [373, 358] on input "First name" at bounding box center [399, 351] width 209 height 44
type input "[PERSON_NAME]"
type input "spieler"
click at [789, 361] on input "Email" at bounding box center [848, 351] width 209 height 44
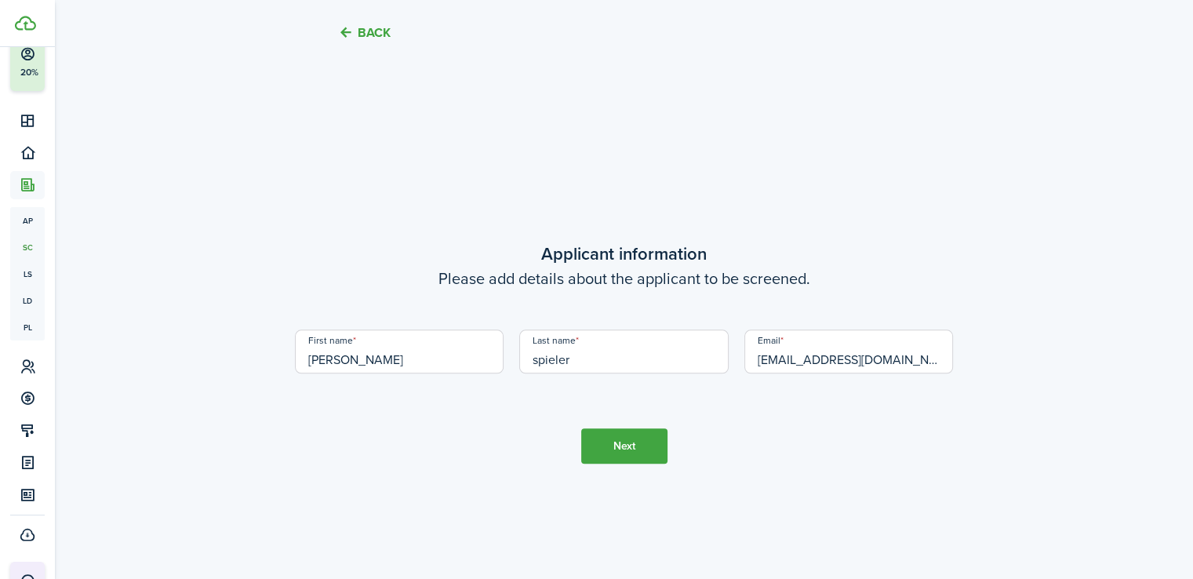
click at [620, 445] on button "Next" at bounding box center [624, 445] width 86 height 35
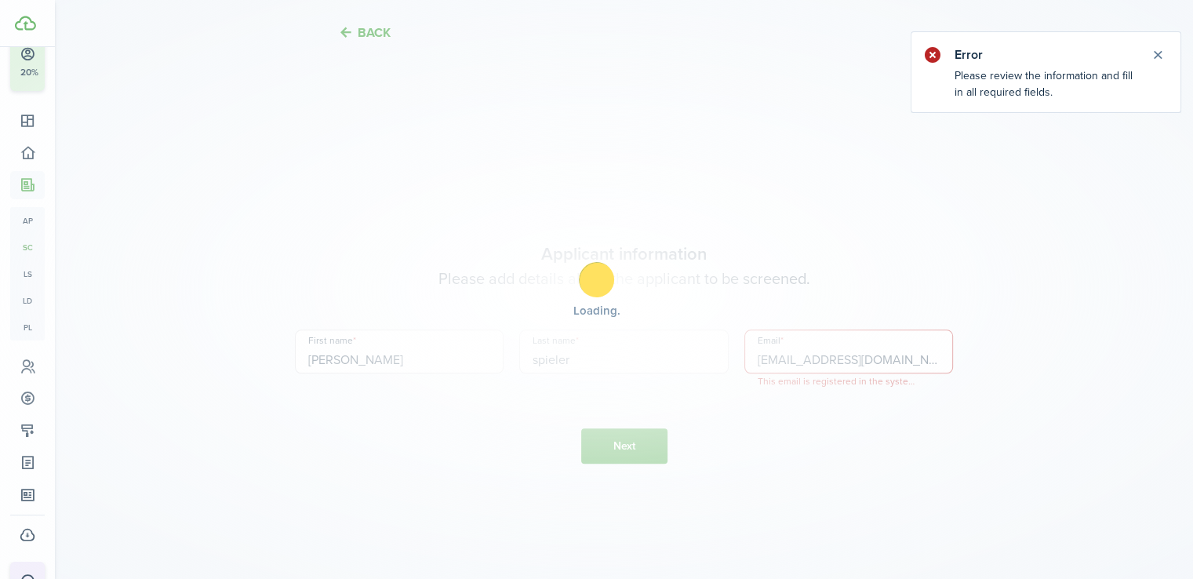
scroll to position [1675, 0]
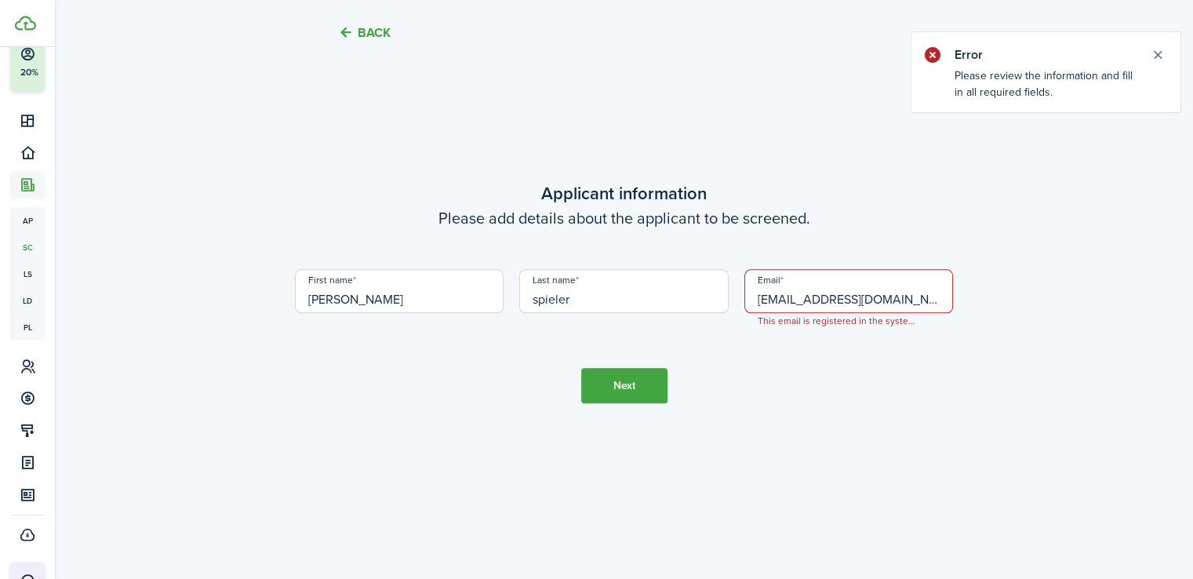
drag, startPoint x: 835, startPoint y: 299, endPoint x: 751, endPoint y: 323, distance: 87.1
click at [751, 313] on span "[EMAIL_ADDRESS][DOMAIN_NAME] This email is registered in the system as Landlord" at bounding box center [848, 291] width 209 height 44
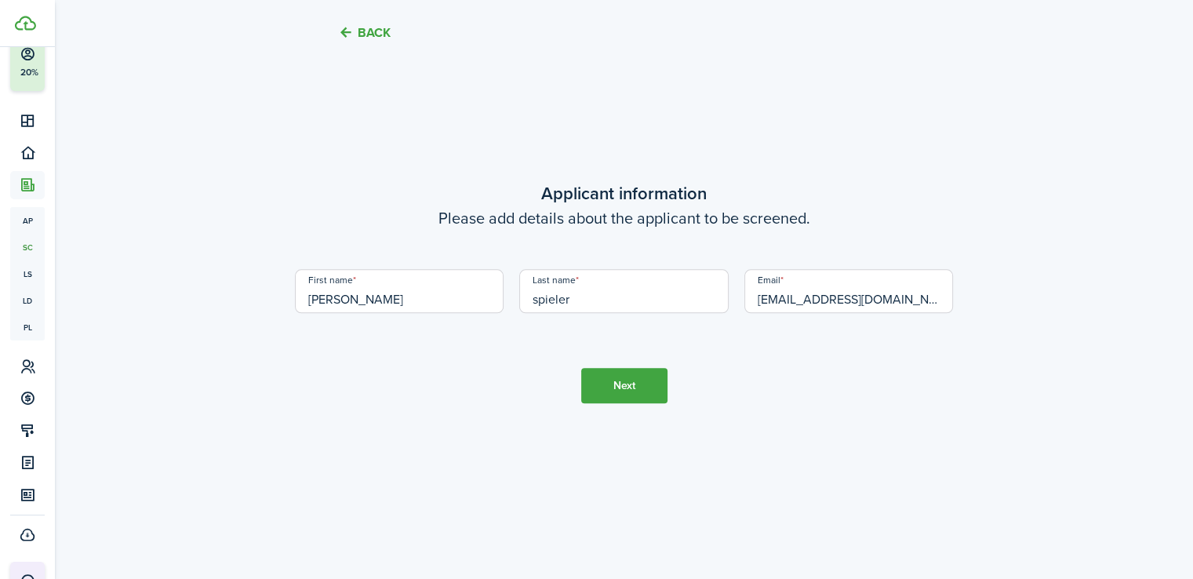
type input "[EMAIL_ADDRESS][DOMAIN_NAME]"
click at [630, 376] on button "Next" at bounding box center [624, 385] width 86 height 35
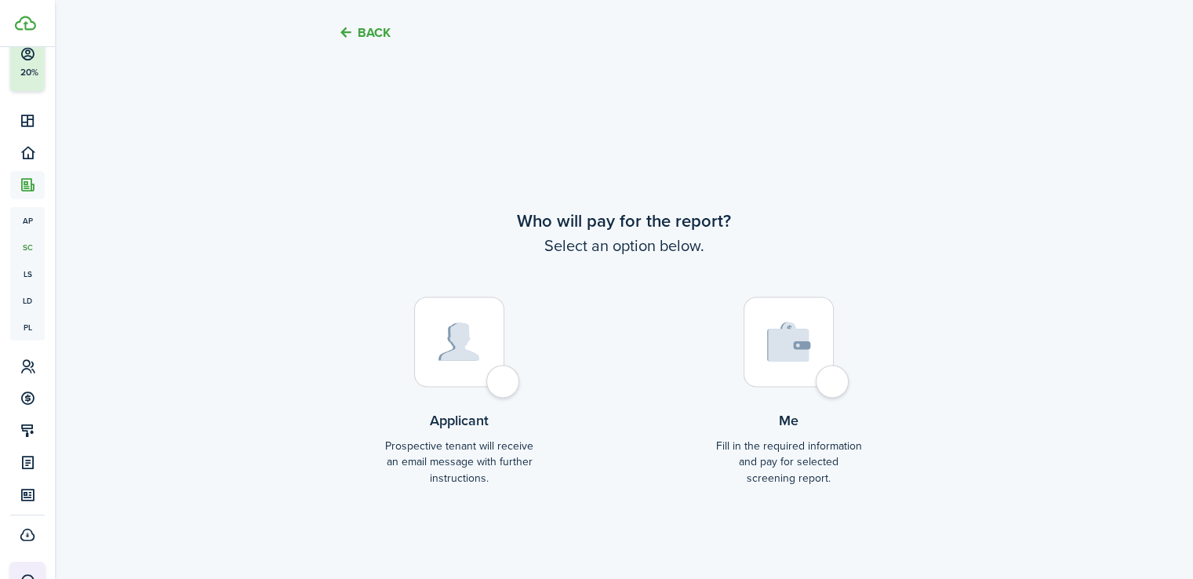
scroll to position [2192, 0]
click at [503, 380] on div at bounding box center [459, 341] width 90 height 90
radio input "true"
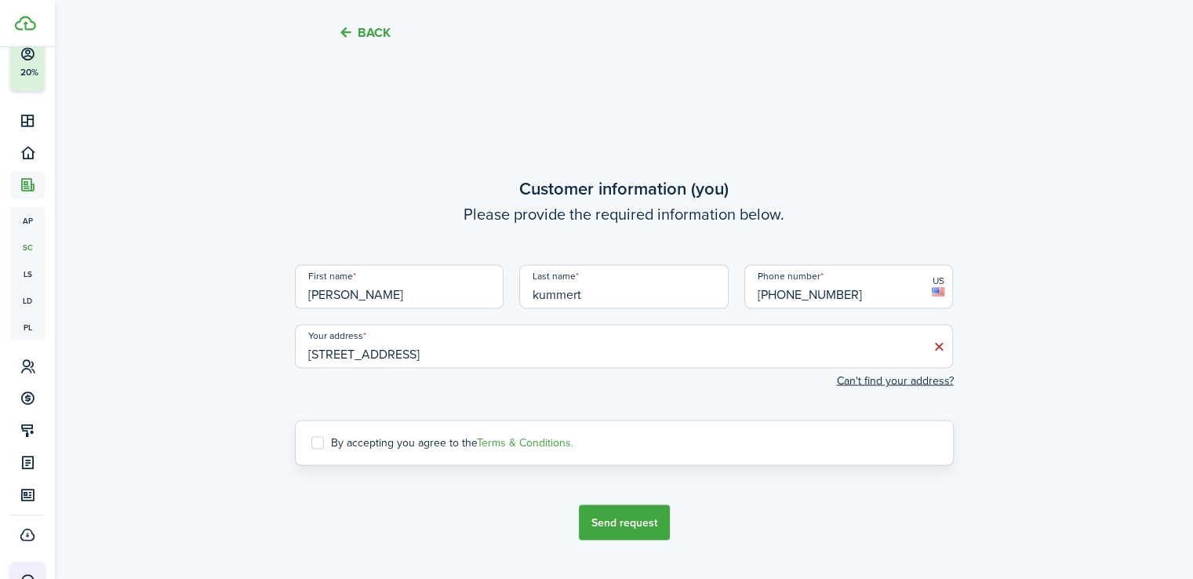
scroll to position [2771, 0]
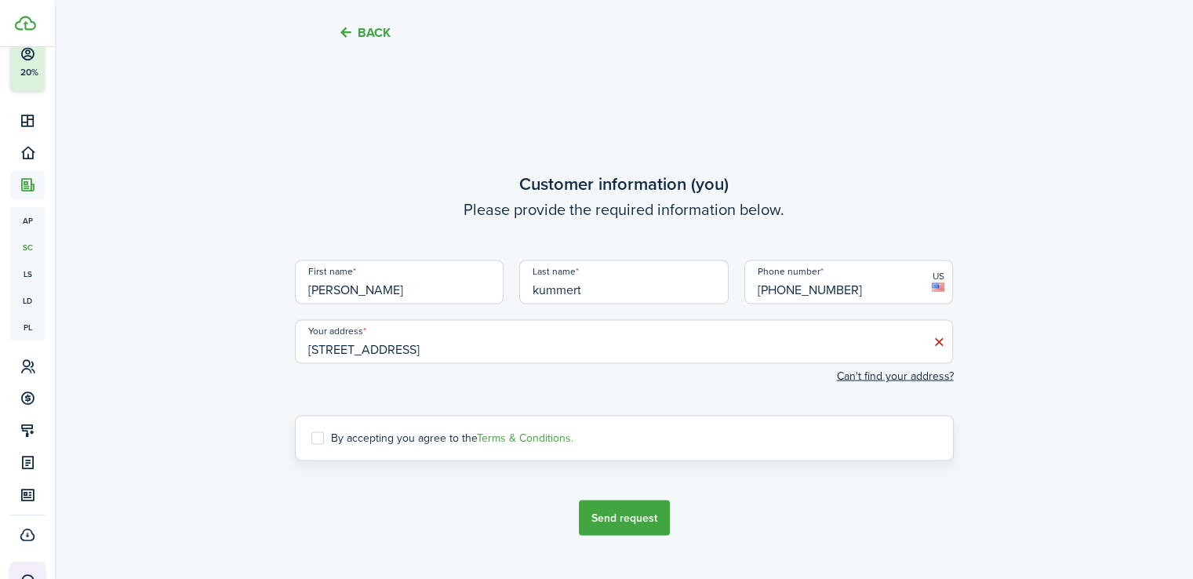
click at [319, 437] on label "By accepting you agree to the Terms & Conditions." at bounding box center [442, 437] width 262 height 13
click at [311, 437] on input "By accepting you agree to the Terms & Conditions." at bounding box center [310, 437] width 1 height 1
checkbox input "true"
click at [618, 525] on button "Send request" at bounding box center [624, 516] width 91 height 35
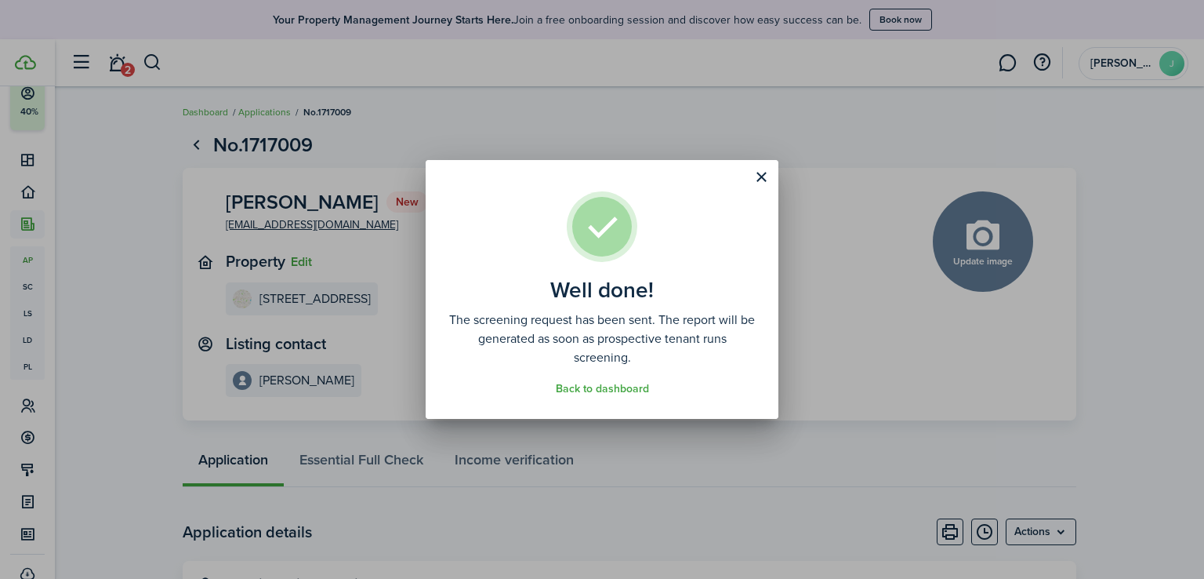
click at [605, 394] on link "Back to dashboard" at bounding box center [602, 389] width 93 height 13
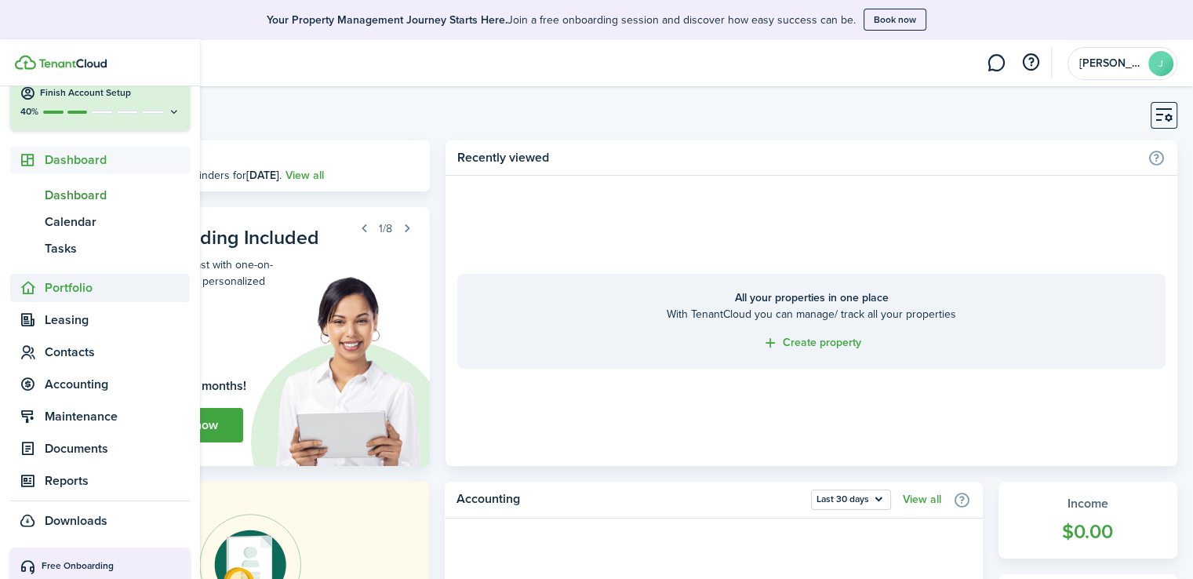
click at [55, 296] on span "Portfolio" at bounding box center [117, 287] width 145 height 19
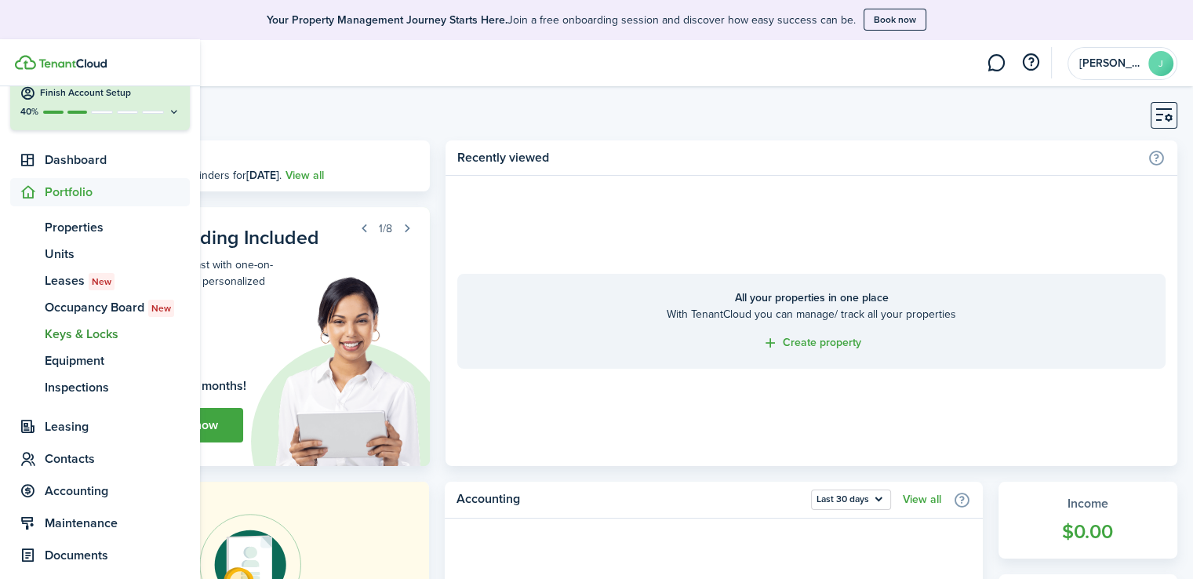
click at [67, 341] on span "Keys & Locks" at bounding box center [117, 334] width 145 height 19
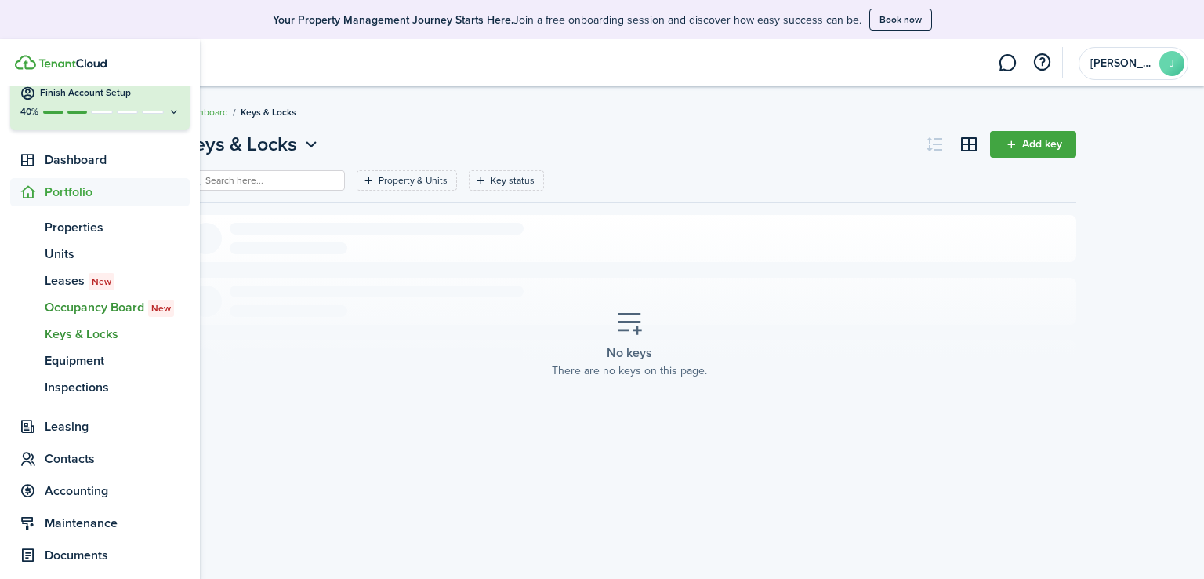
click at [83, 313] on span "Occupancy Board New" at bounding box center [117, 307] width 145 height 19
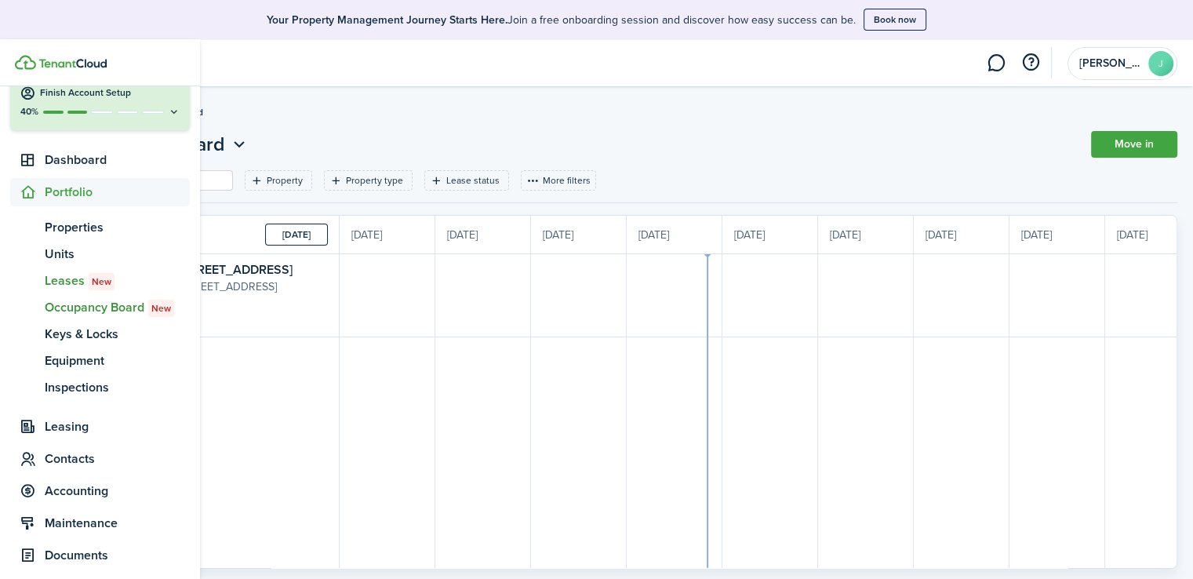
scroll to position [0, 287]
click at [63, 281] on span "Leases New" at bounding box center [117, 280] width 145 height 19
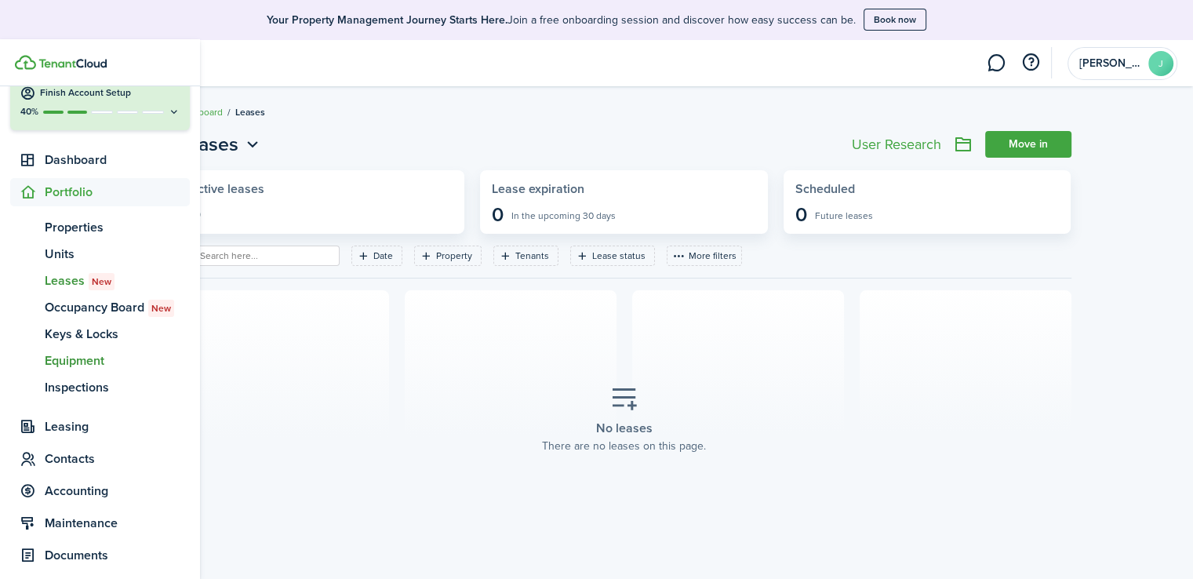
click at [75, 365] on span "Equipment" at bounding box center [117, 360] width 145 height 19
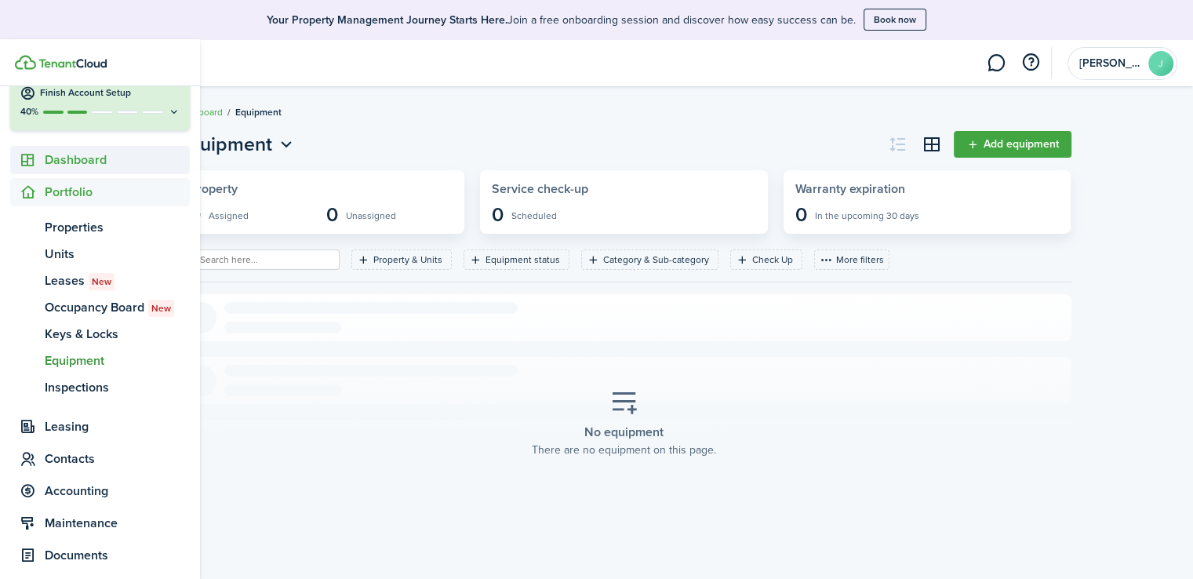
click at [81, 160] on span "Dashboard" at bounding box center [117, 160] width 145 height 19
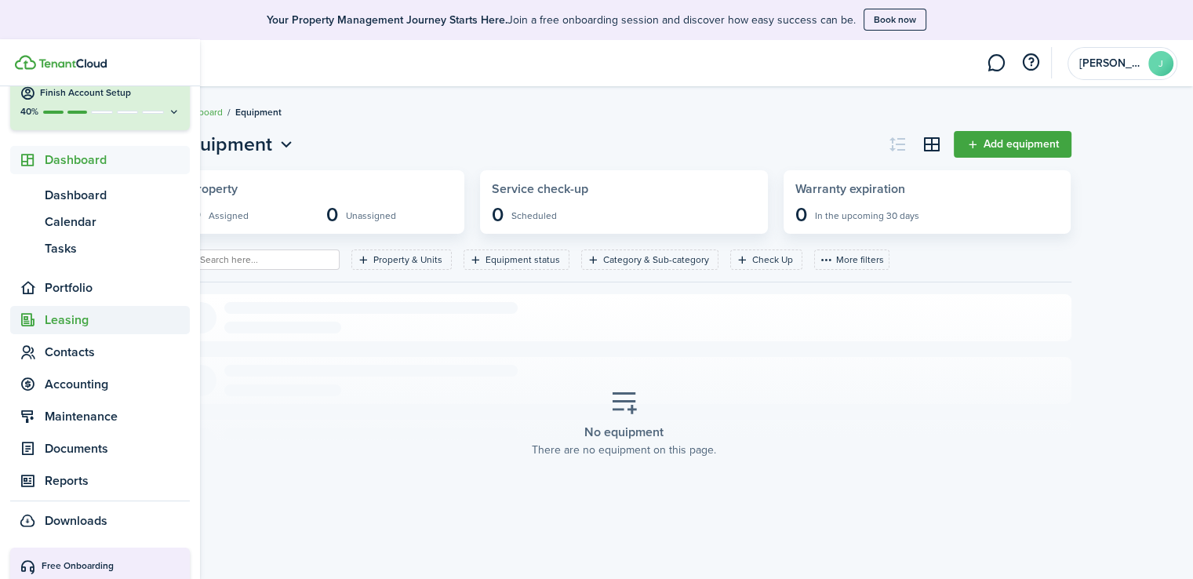
click at [72, 324] on span "Leasing" at bounding box center [117, 319] width 145 height 19
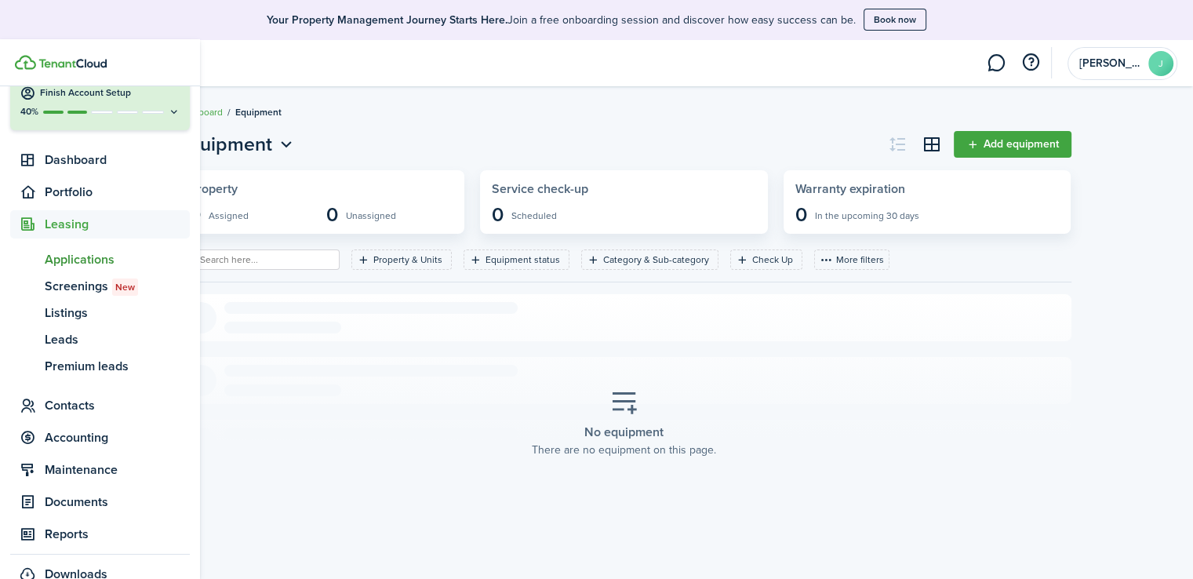
click at [78, 265] on span "Applications" at bounding box center [117, 259] width 145 height 19
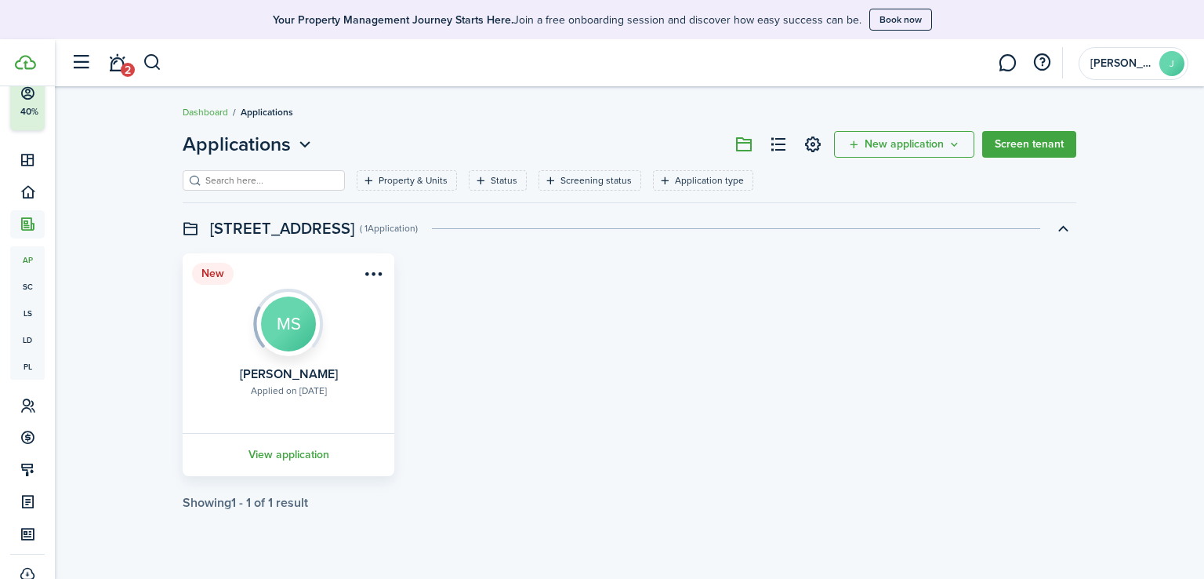
click at [288, 457] on link "View application" at bounding box center [288, 454] width 216 height 43
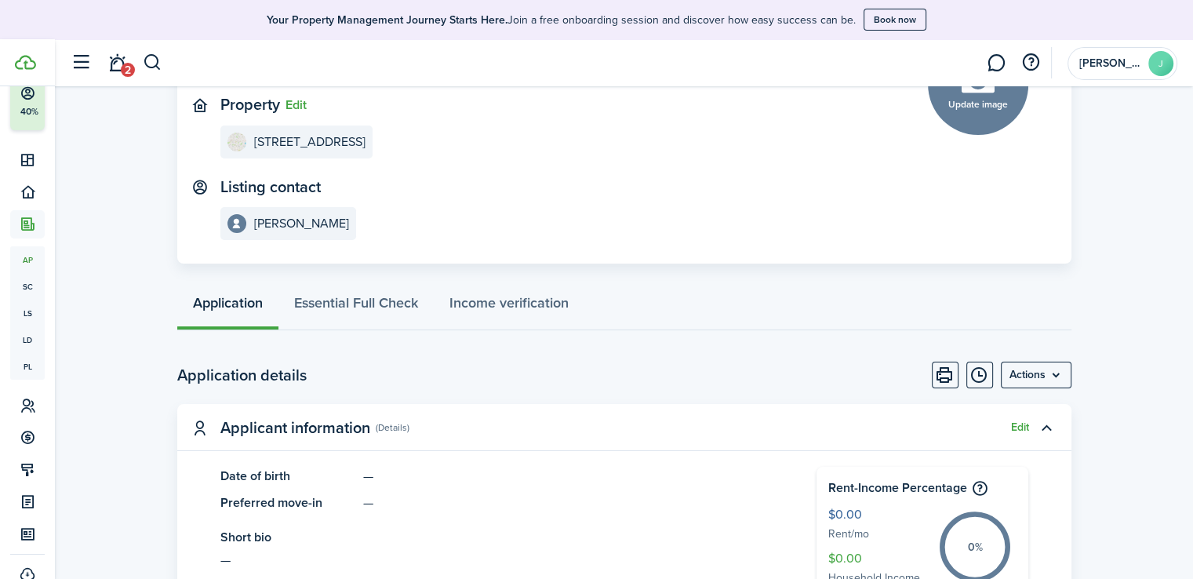
scroll to position [235, 0]
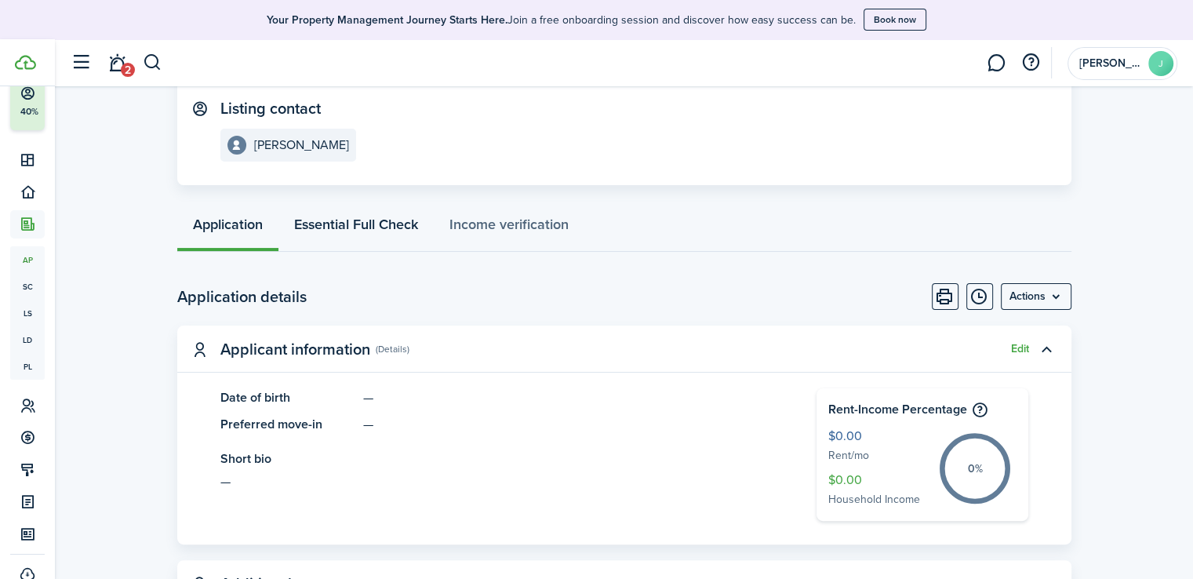
click at [379, 220] on link "Essential Full Check" at bounding box center [355, 228] width 155 height 47
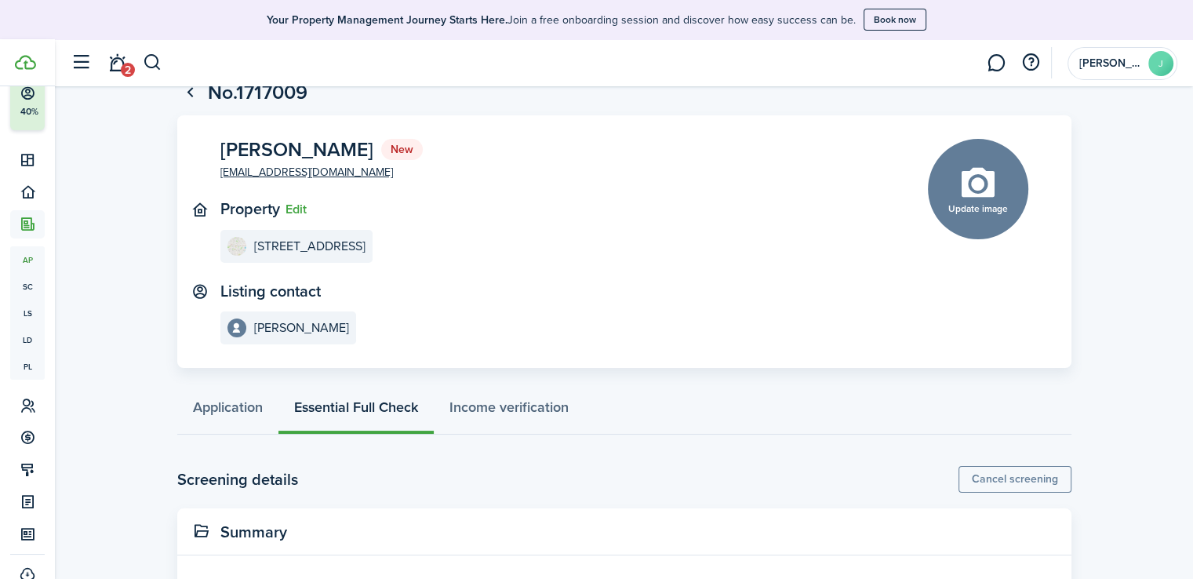
scroll to position [131, 0]
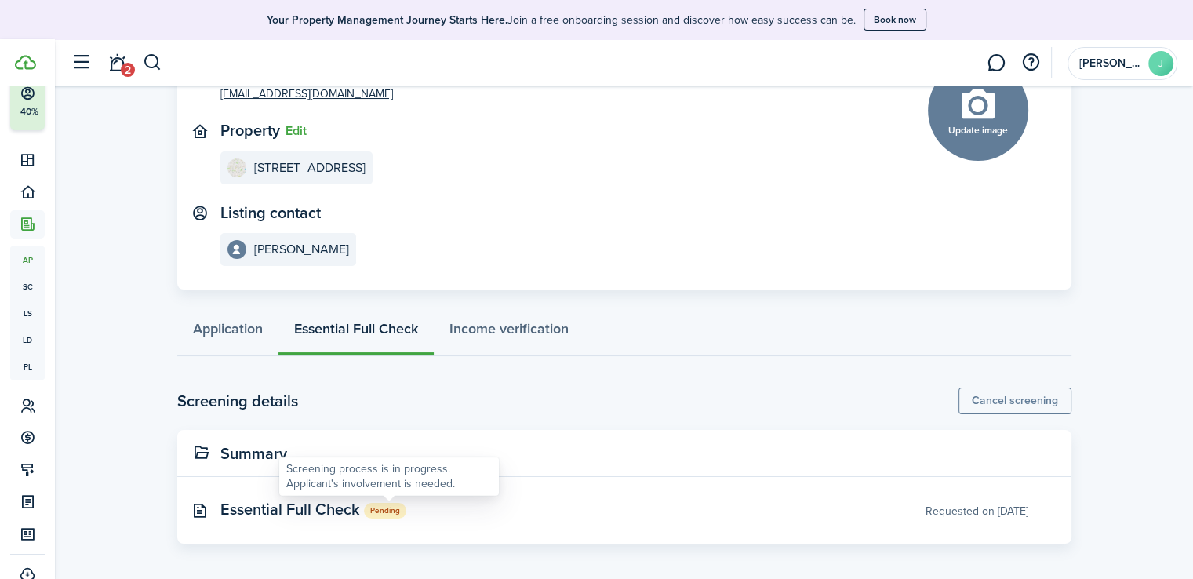
click at [385, 510] on status "Pending" at bounding box center [385, 510] width 42 height 15
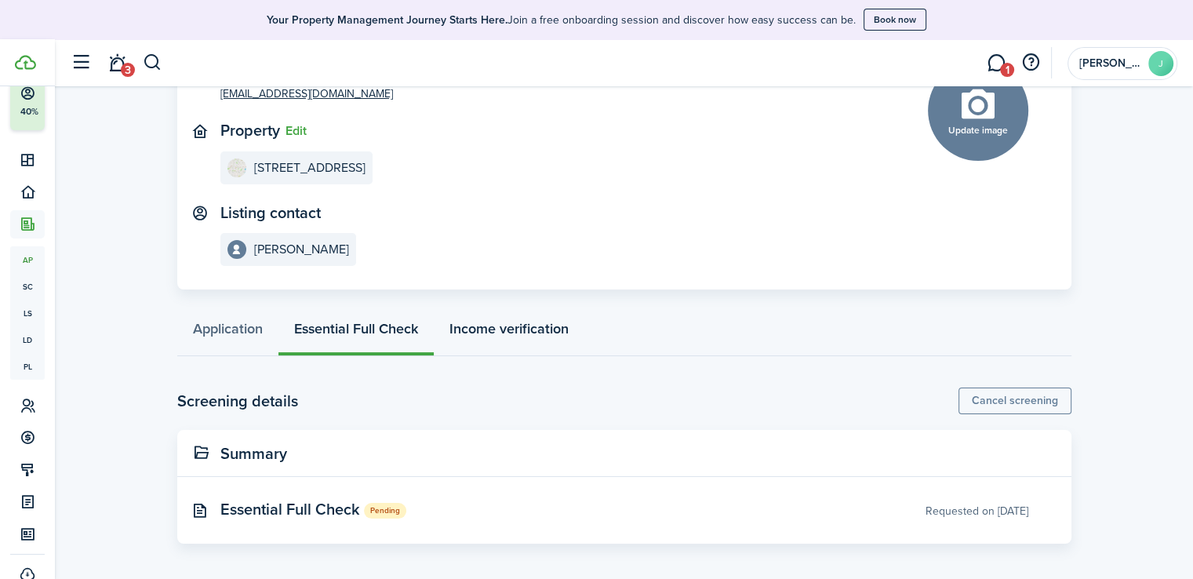
click at [521, 318] on link "Income verification" at bounding box center [509, 332] width 151 height 47
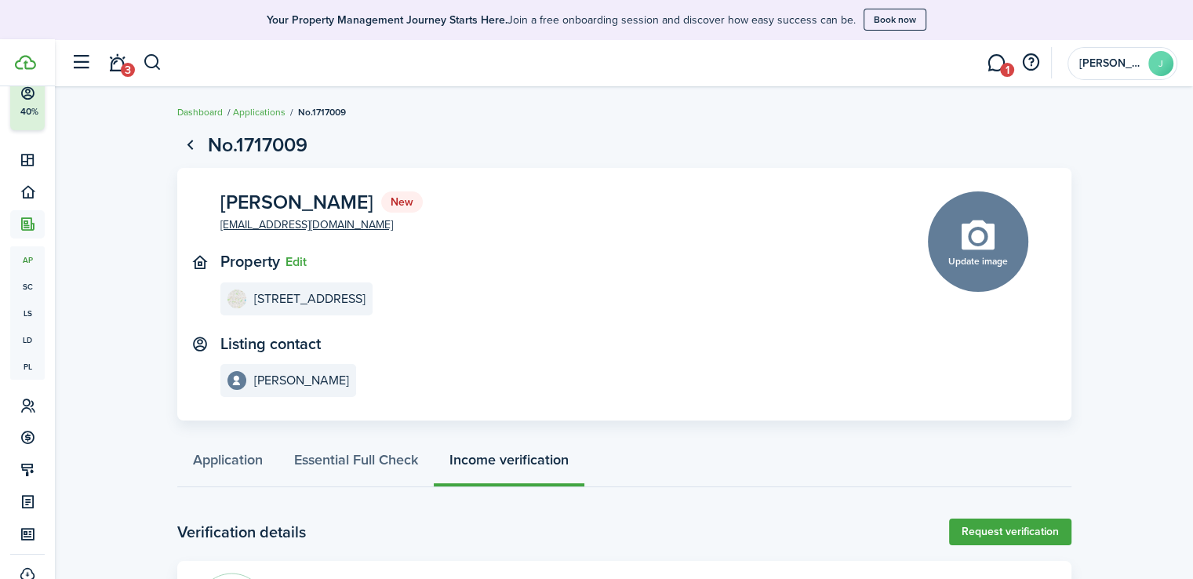
scroll to position [111, 0]
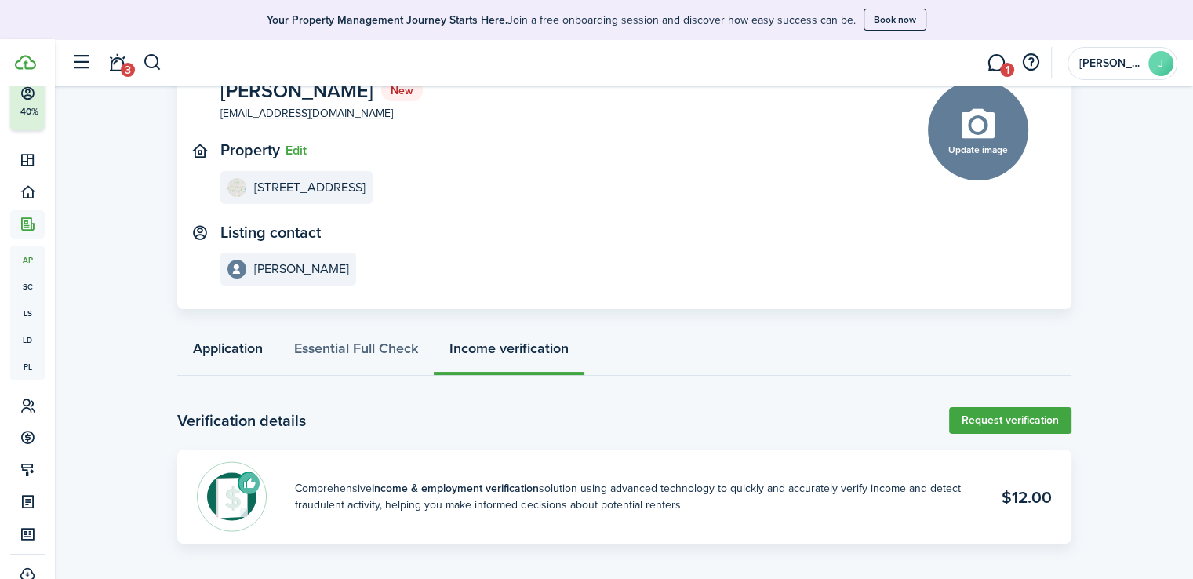
click at [231, 352] on link "Application" at bounding box center [227, 352] width 101 height 47
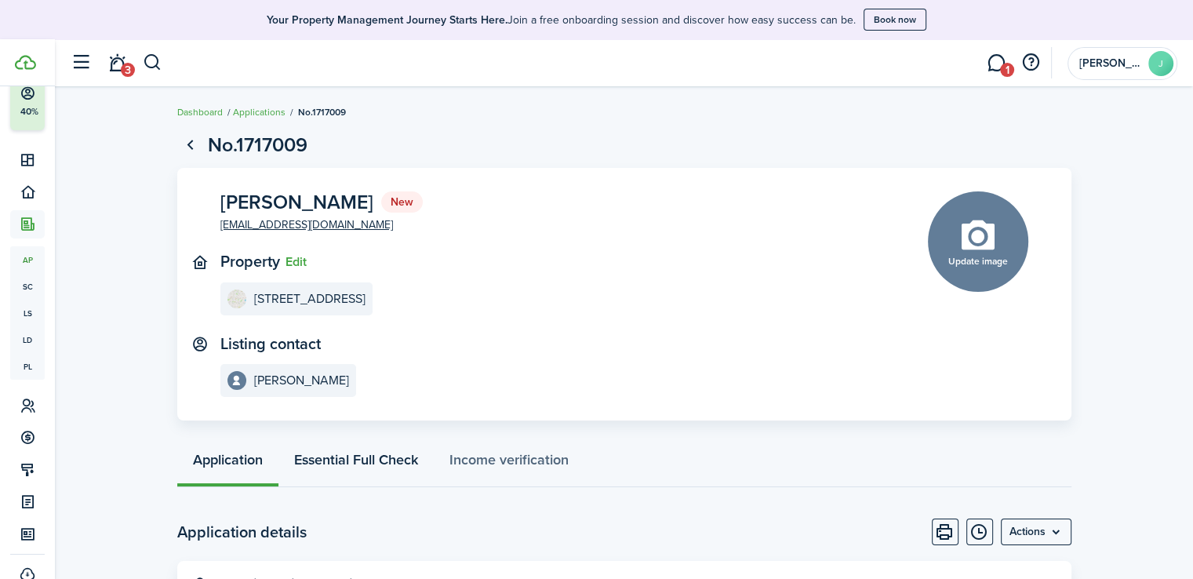
click at [406, 465] on link "Essential Full Check" at bounding box center [355, 463] width 155 height 47
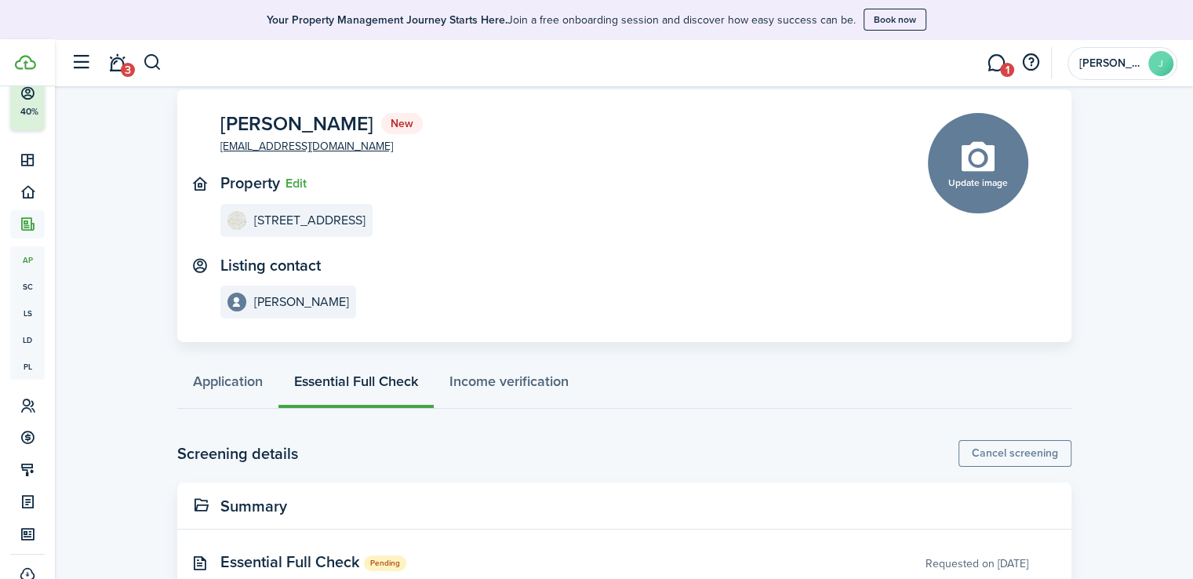
scroll to position [131, 0]
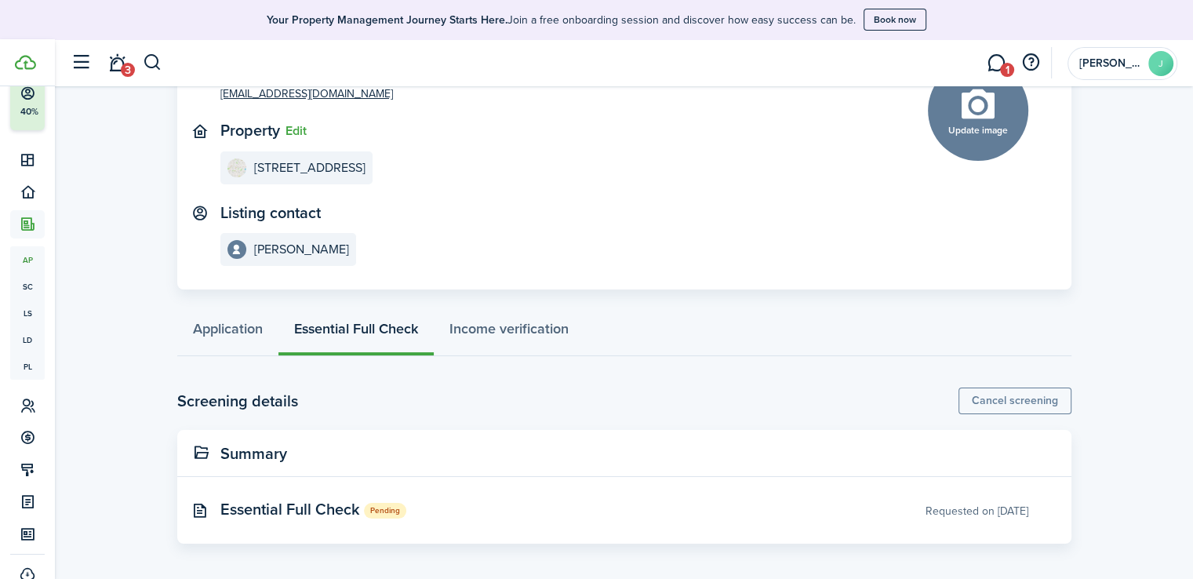
click at [235, 510] on span "Essential Full Check" at bounding box center [290, 509] width 140 height 24
click at [947, 503] on div "Requested on [DATE]" at bounding box center [976, 511] width 103 height 16
drag, startPoint x: 947, startPoint y: 503, endPoint x: 953, endPoint y: 497, distance: 8.3
click at [949, 502] on panel-main-inner "Essential Full Check Pending Requested on [DATE]" at bounding box center [600, 509] width 761 height 19
click at [998, 394] on button "Cancel screening" at bounding box center [1014, 400] width 113 height 27
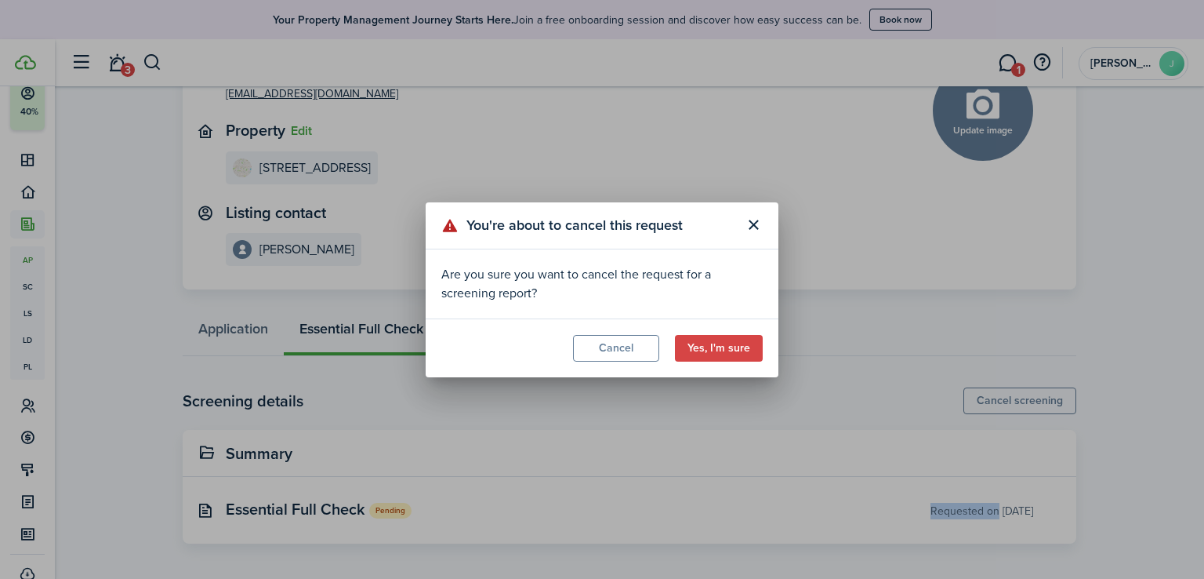
click at [735, 351] on button "Yes, I'm sure" at bounding box center [719, 348] width 88 height 27
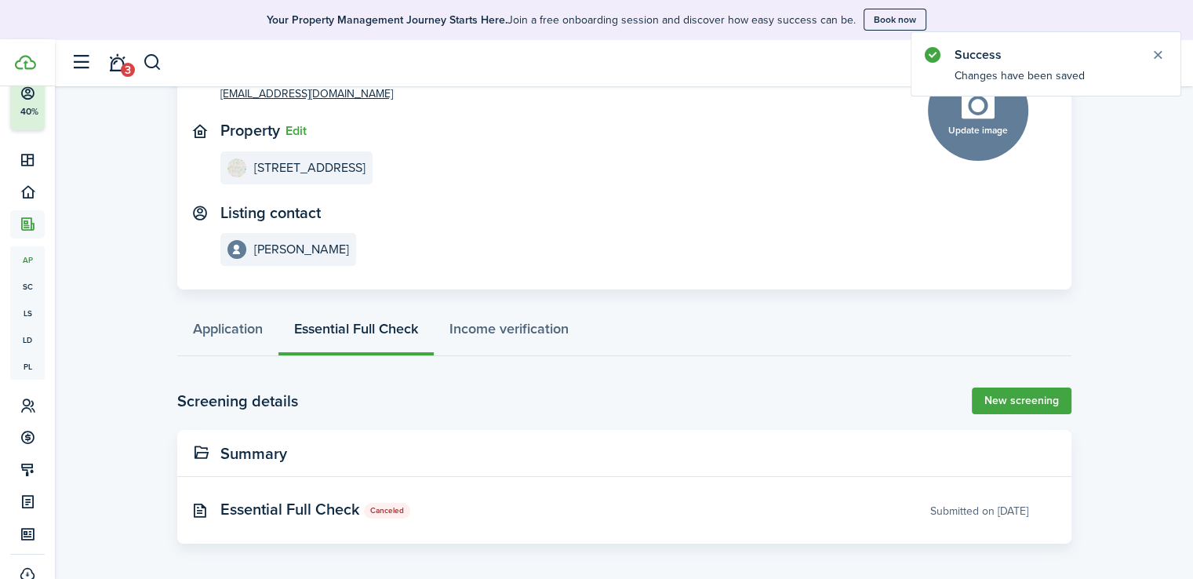
scroll to position [53, 0]
